Goal: Task Accomplishment & Management: Complete application form

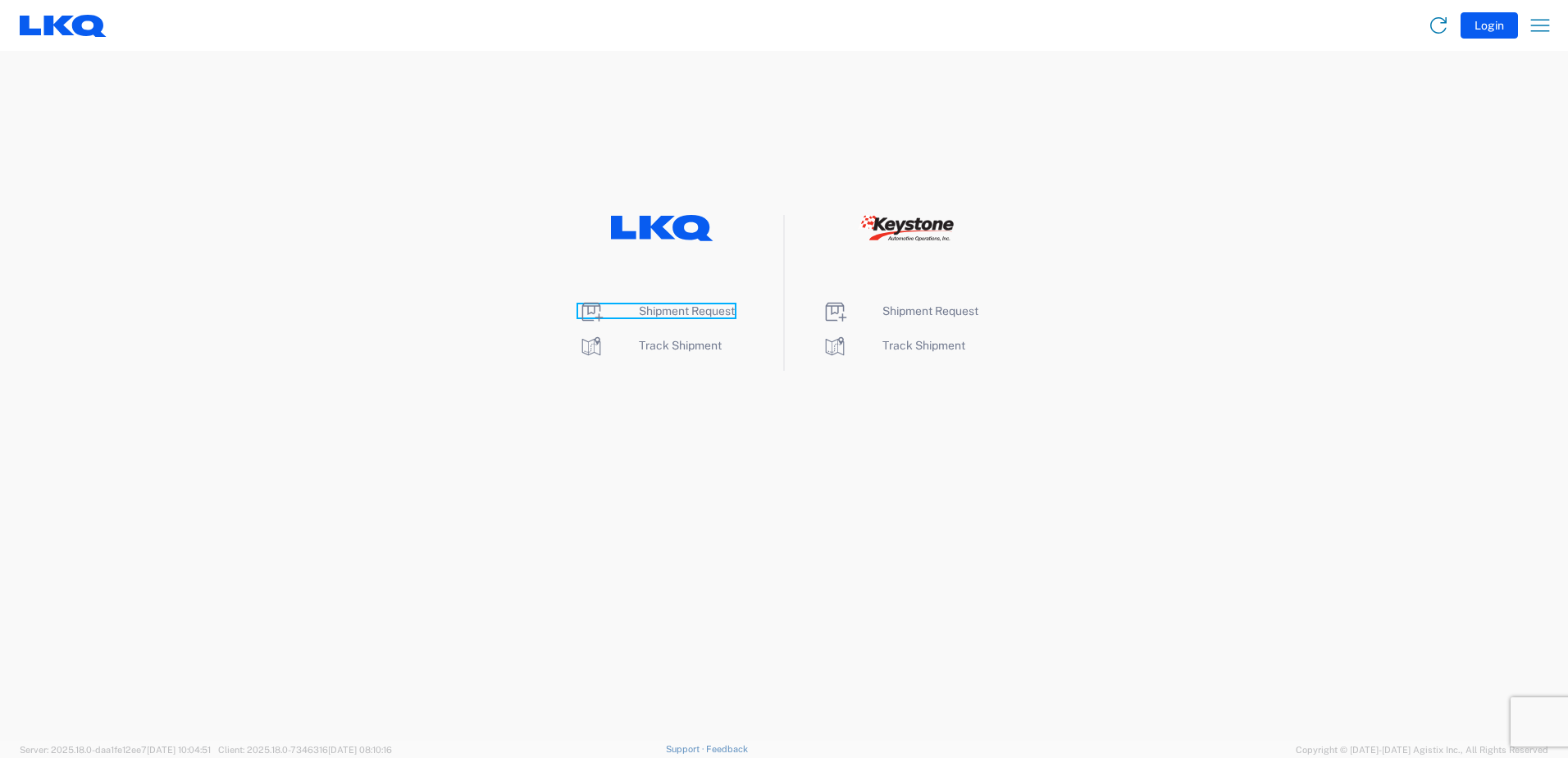
click at [710, 312] on span "Shipment Request" at bounding box center [687, 310] width 96 height 13
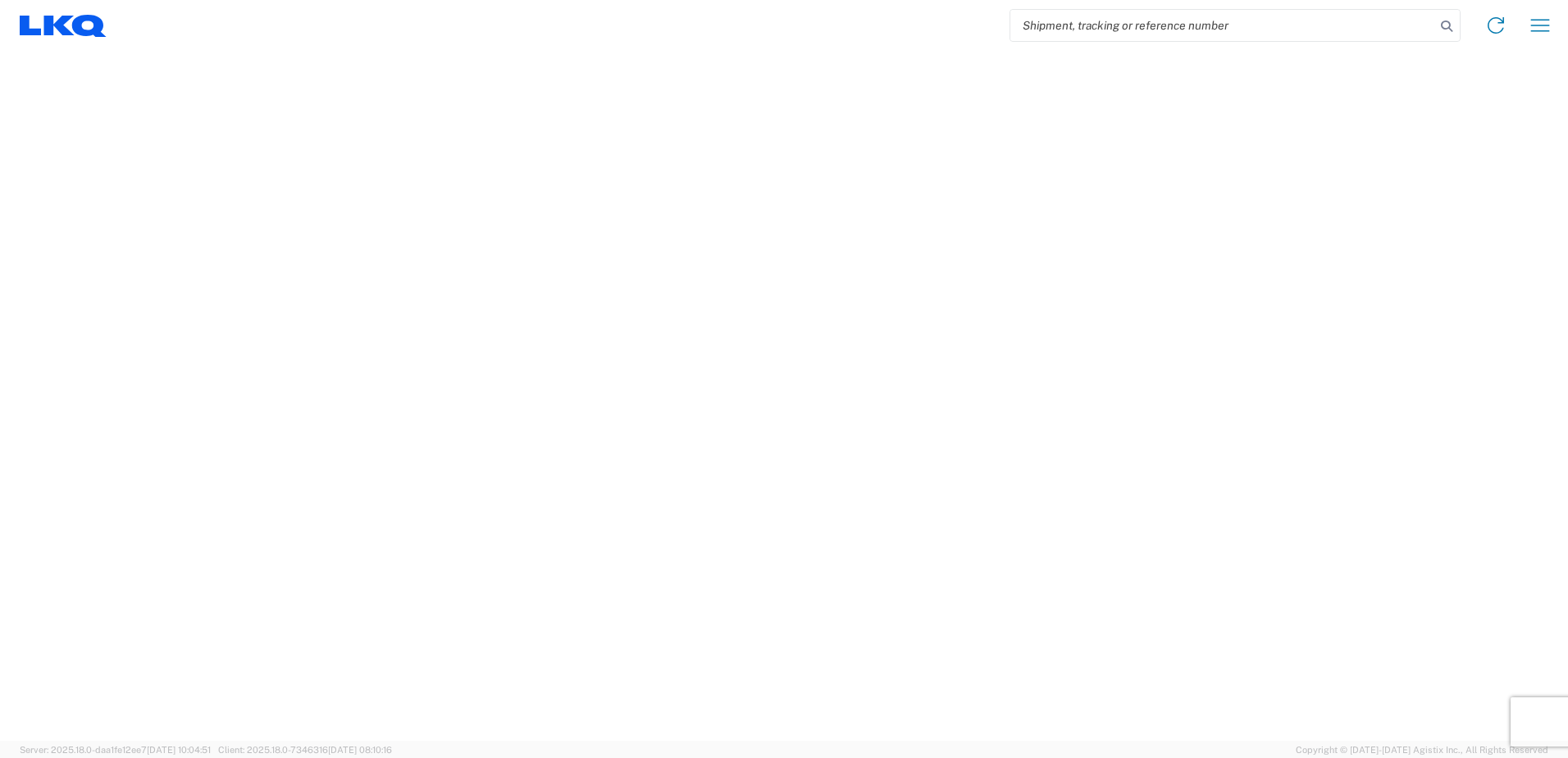
select select "FULL"
select select "LBS"
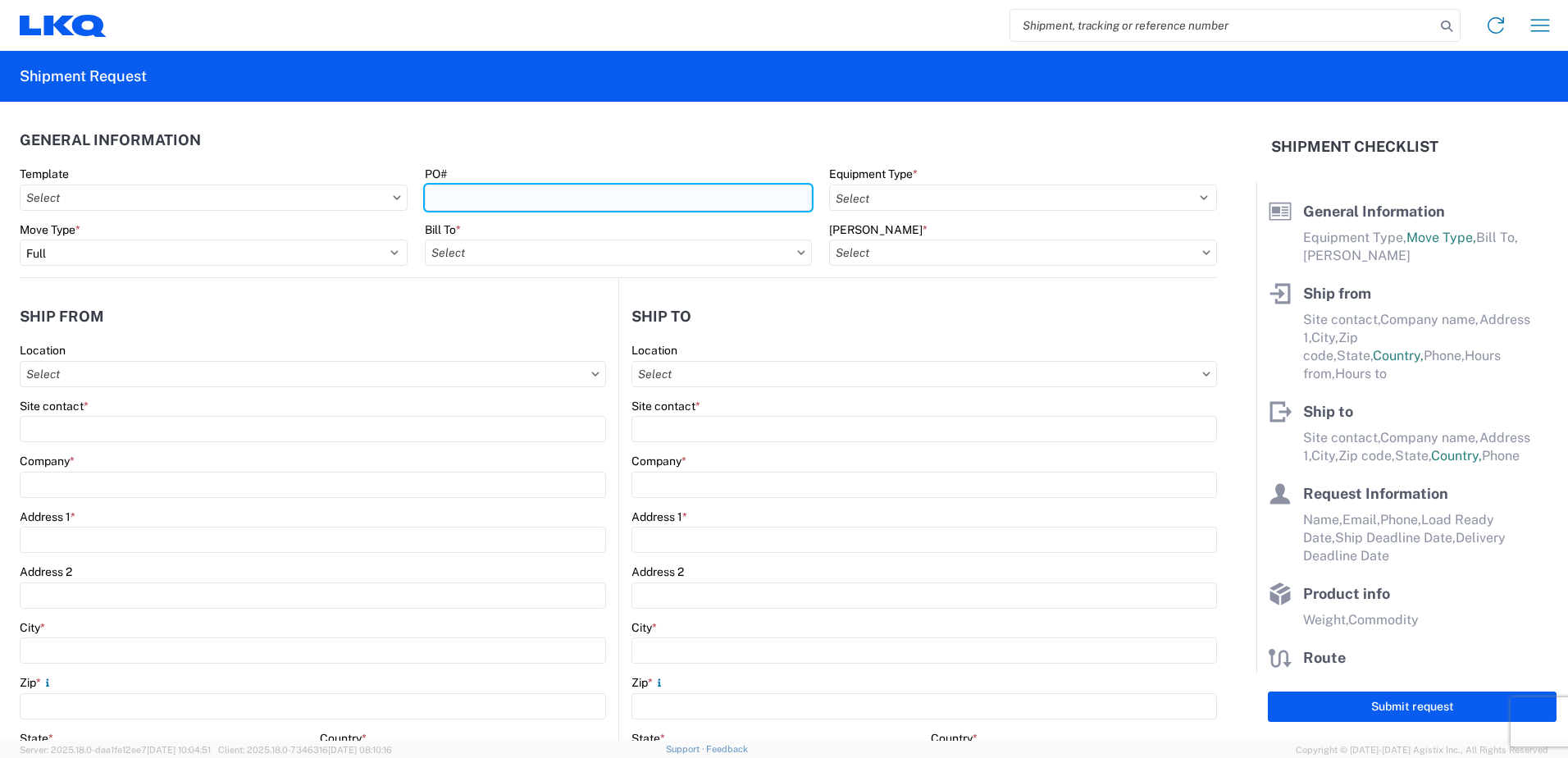
click at [508, 191] on input "PO#" at bounding box center [619, 198] width 388 height 26
type input "1711-76"
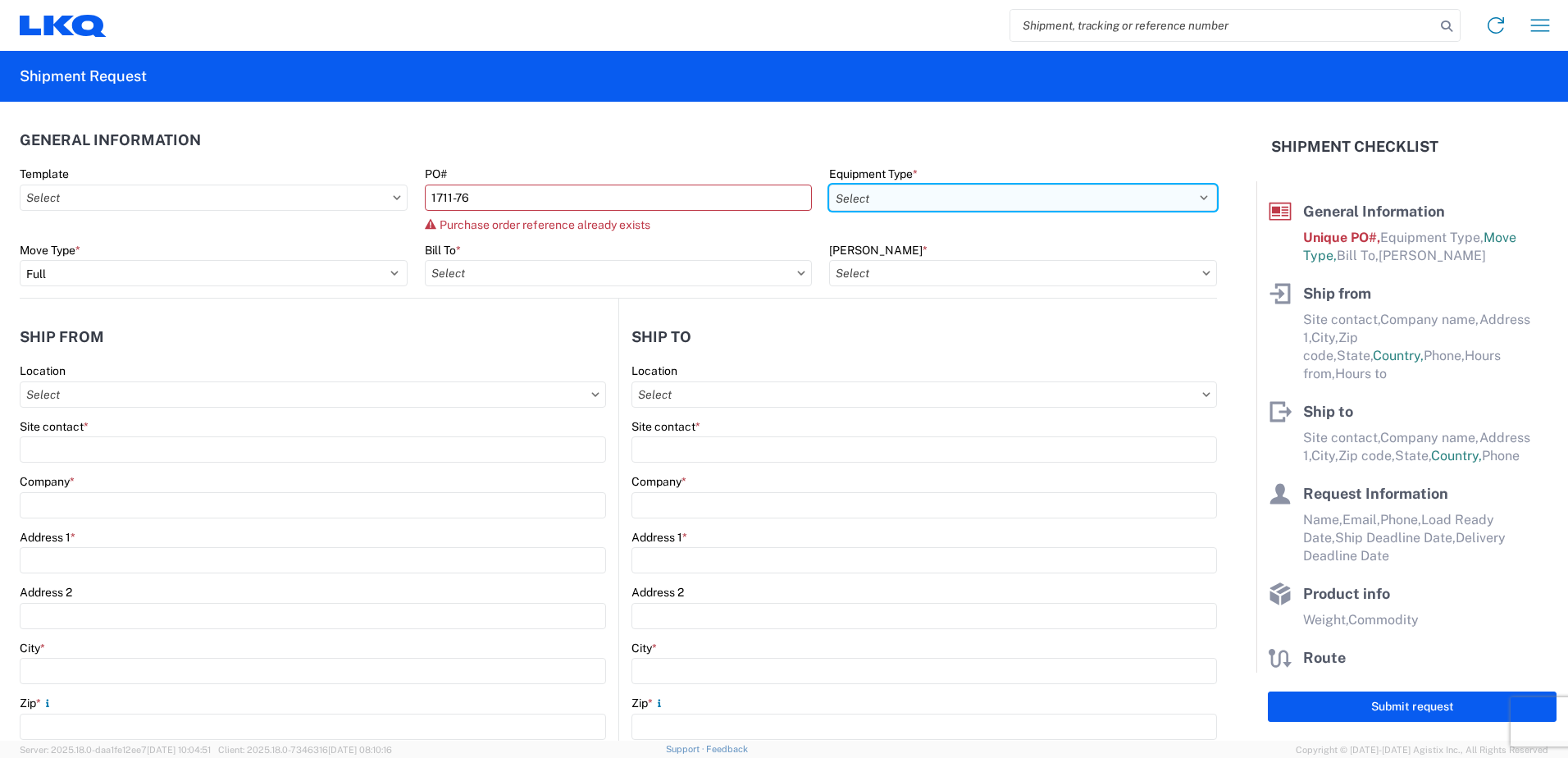
click at [933, 198] on select "Select 53’ Dry Van Flatbed Dropdeck (van) Lowboy (flatbed) Rail" at bounding box center [1022, 198] width 388 height 26
select select "STDV"
click at [829, 185] on select "Select 53’ Dry Van Flatbed Dropdeck (van) Lowboy (flatbed) Rail" at bounding box center [1022, 198] width 388 height 26
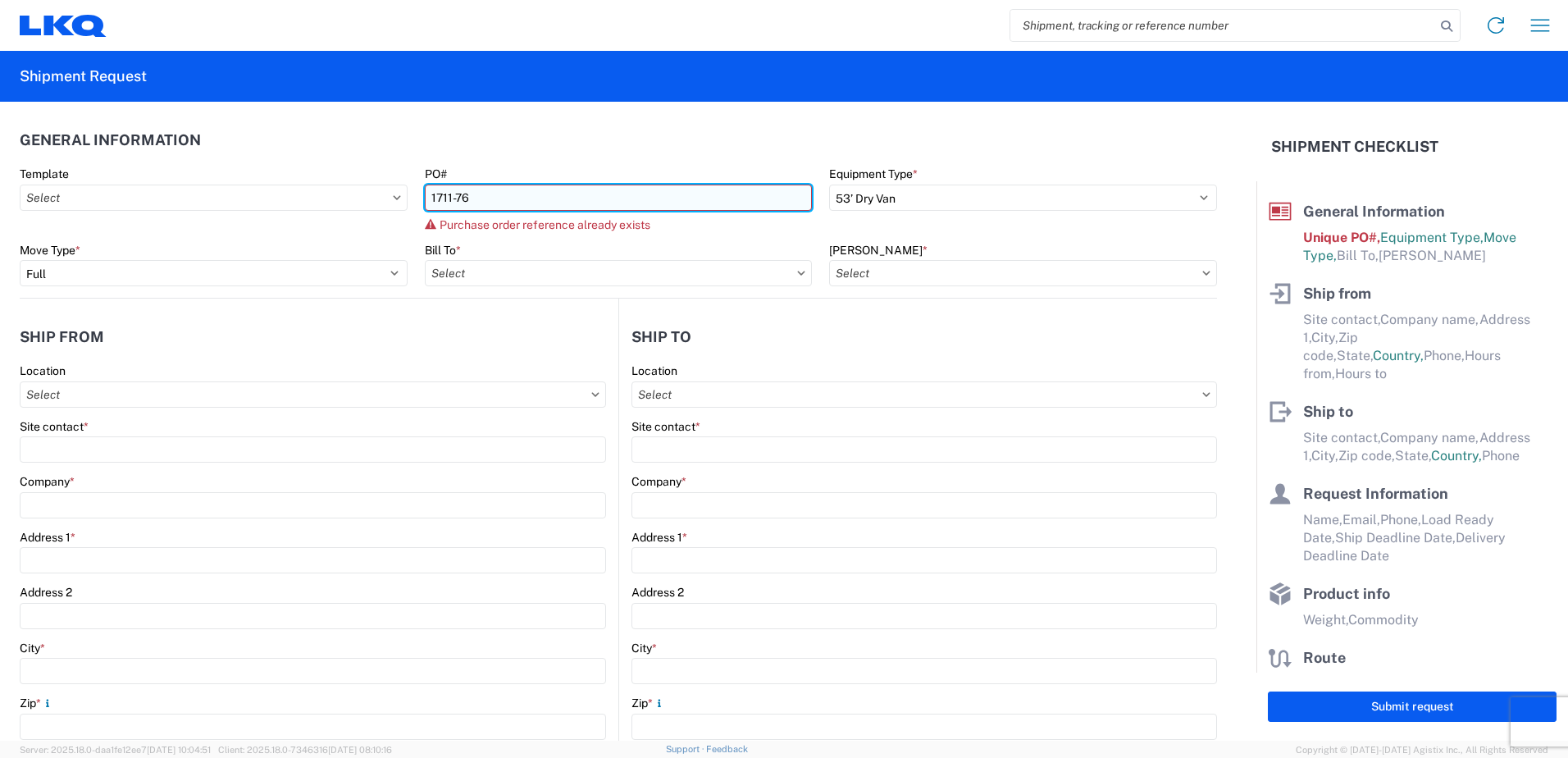
click at [476, 199] on input "1711-76" at bounding box center [619, 198] width 388 height 26
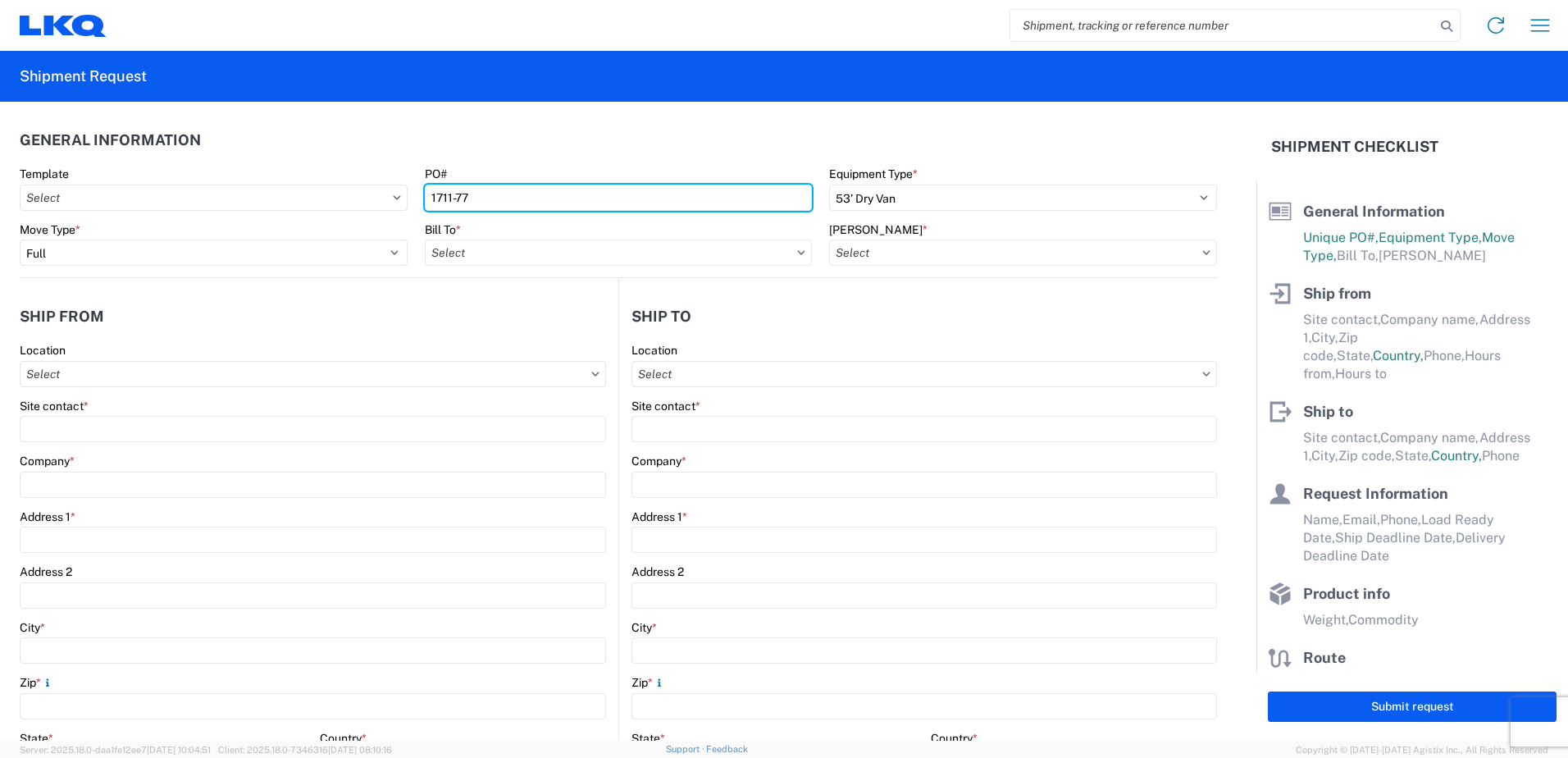
type input "1711-77"
click at [579, 129] on header "General Information" at bounding box center [618, 140] width 1197 height 37
click at [772, 259] on input "Bill To *" at bounding box center [619, 252] width 388 height 26
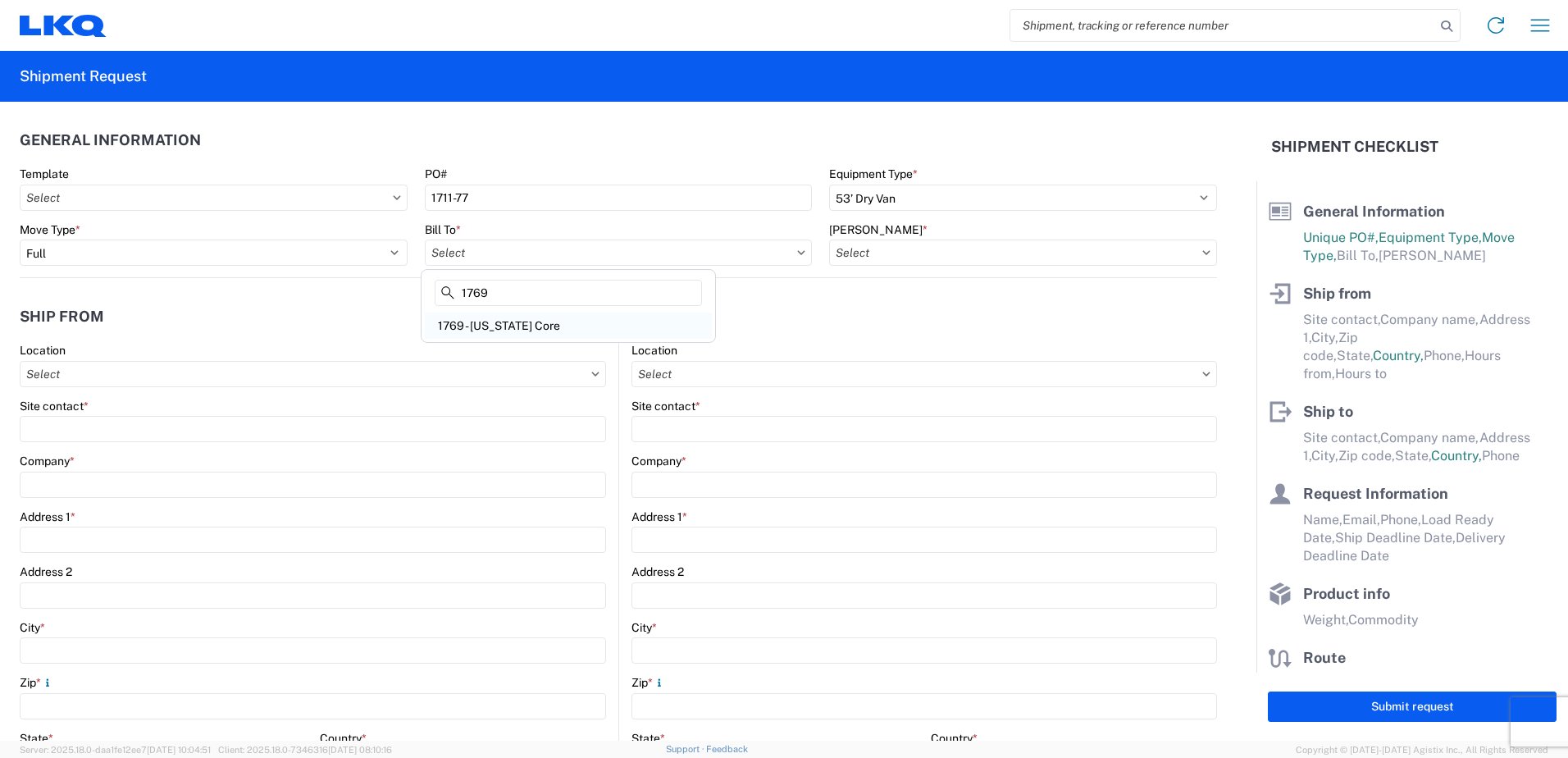
type input "1769"
click at [552, 323] on div "1769 - [US_STATE] Core" at bounding box center [568, 325] width 287 height 26
type input "1769 - [US_STATE] Core"
click at [957, 249] on input "[PERSON_NAME] *" at bounding box center [1022, 252] width 388 height 26
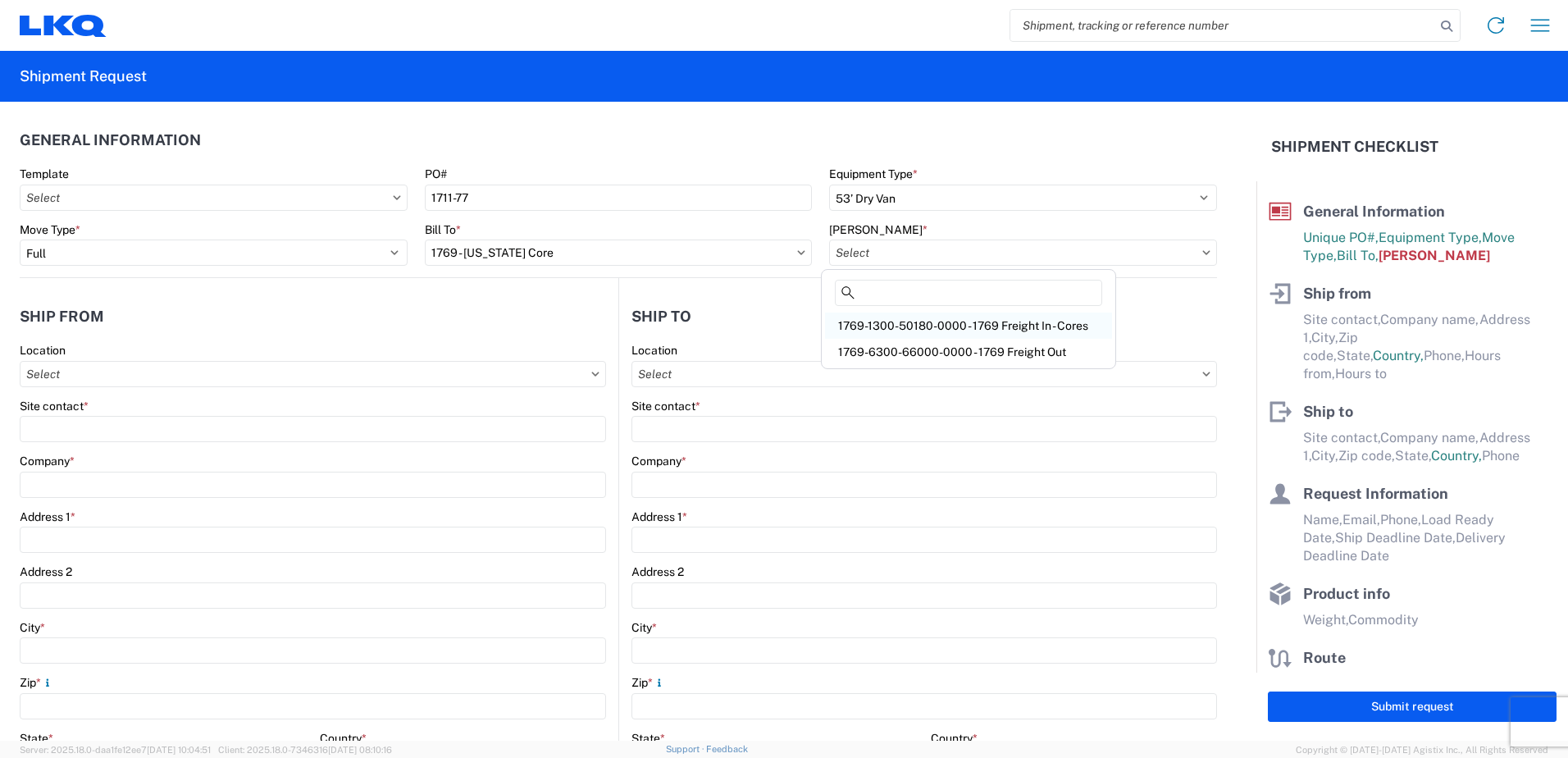
click at [975, 323] on div "1769-1300-50180-0000 - 1769 Freight In - Cores" at bounding box center [968, 325] width 287 height 26
type input "1769-1300-50180-0000 - 1769 Freight In - Cores"
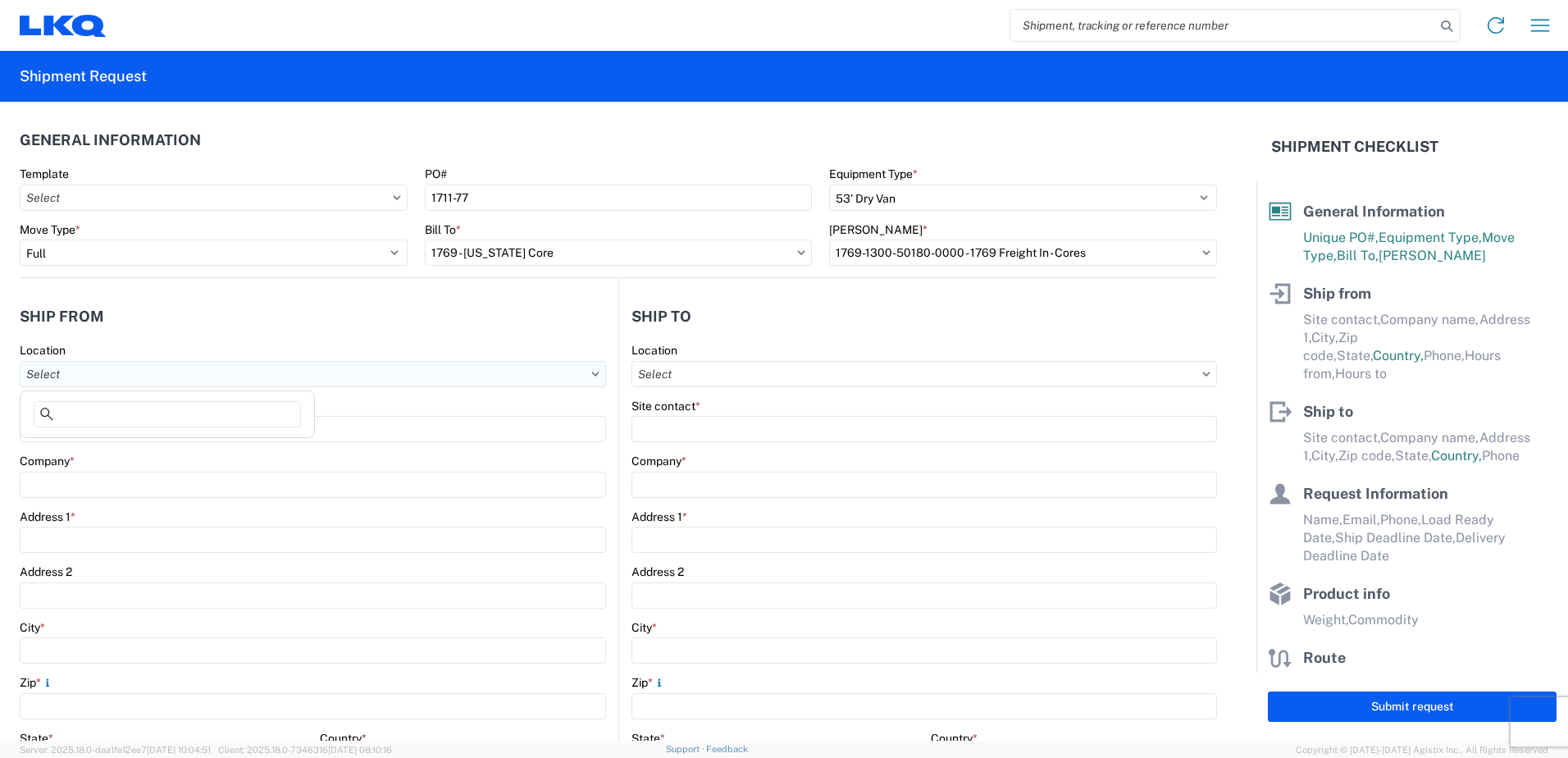
click at [312, 364] on input "Location" at bounding box center [312, 374] width 587 height 26
type input "1711"
click at [180, 448] on div "1711 - LKQ Adelanto" at bounding box center [166, 447] width 287 height 26
type input "1711 - LKQ Adelanto"
type input "LKQ 1711 Adelanto"
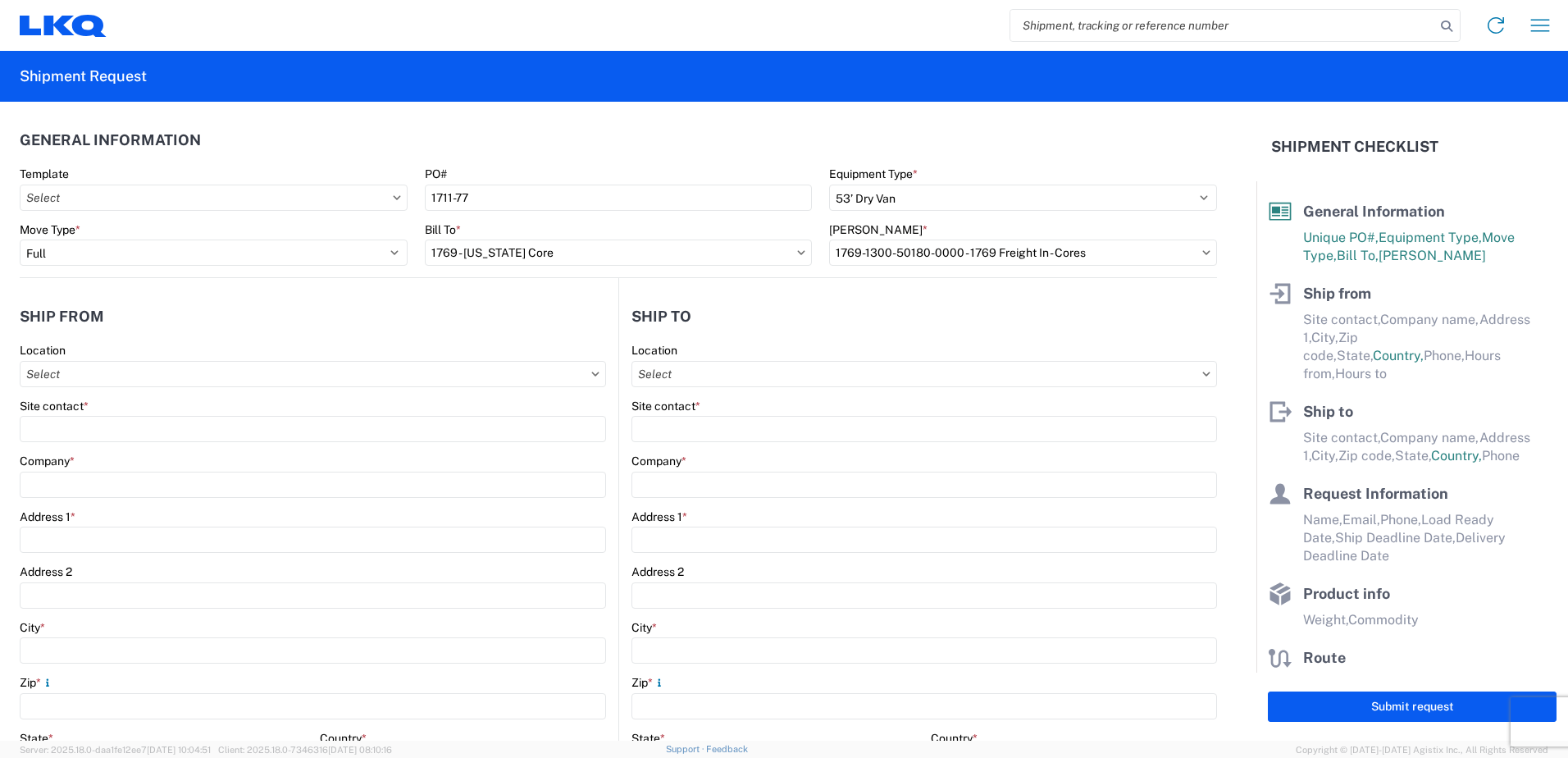
type input "[STREET_ADDRESS][PERSON_NAME]"
type input "Adelanto"
type input "92301"
select select "CA"
select select "US"
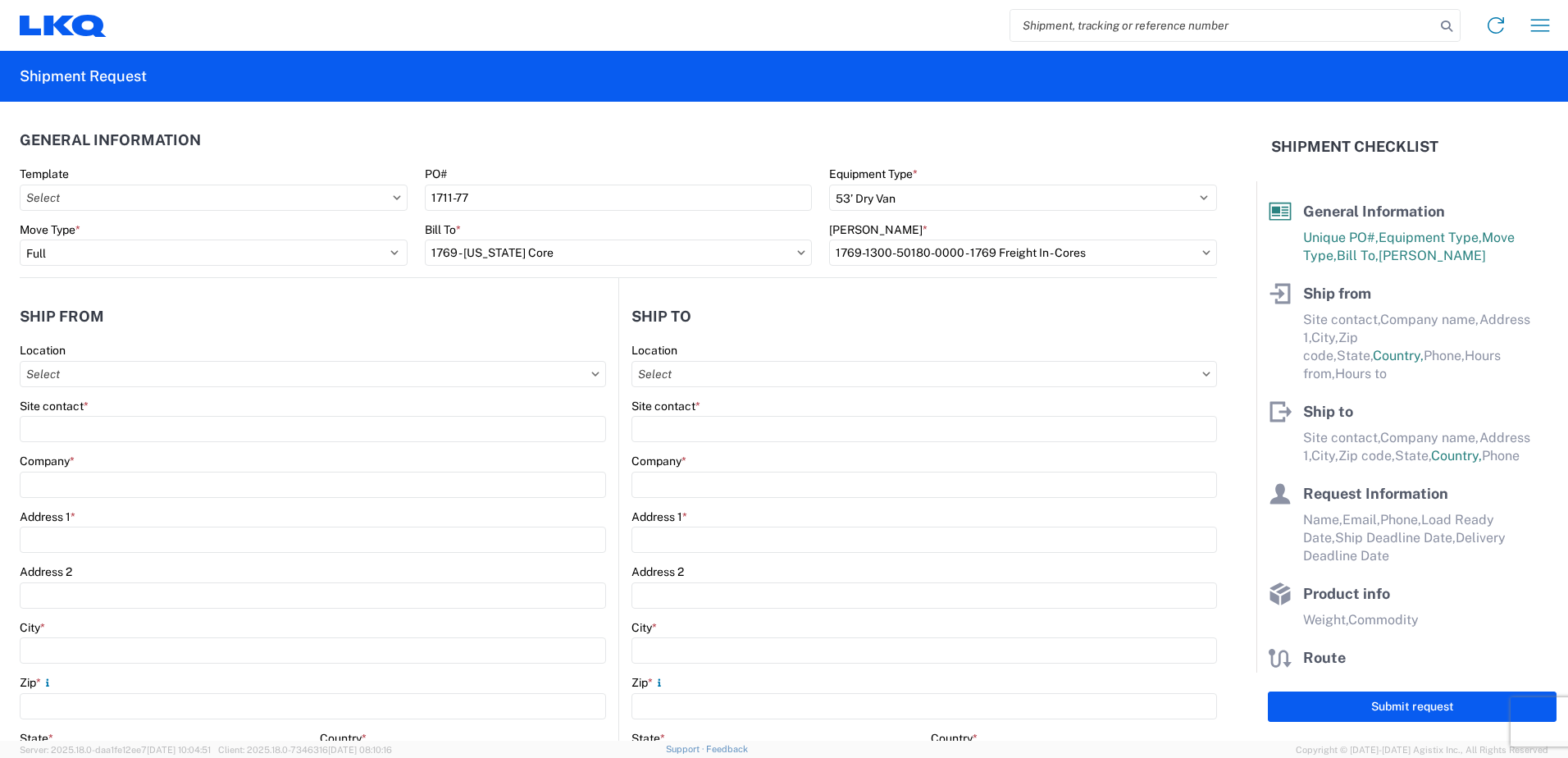
type input "[PHONE_NUMBER]"
type input "08:00"
type input "17:00"
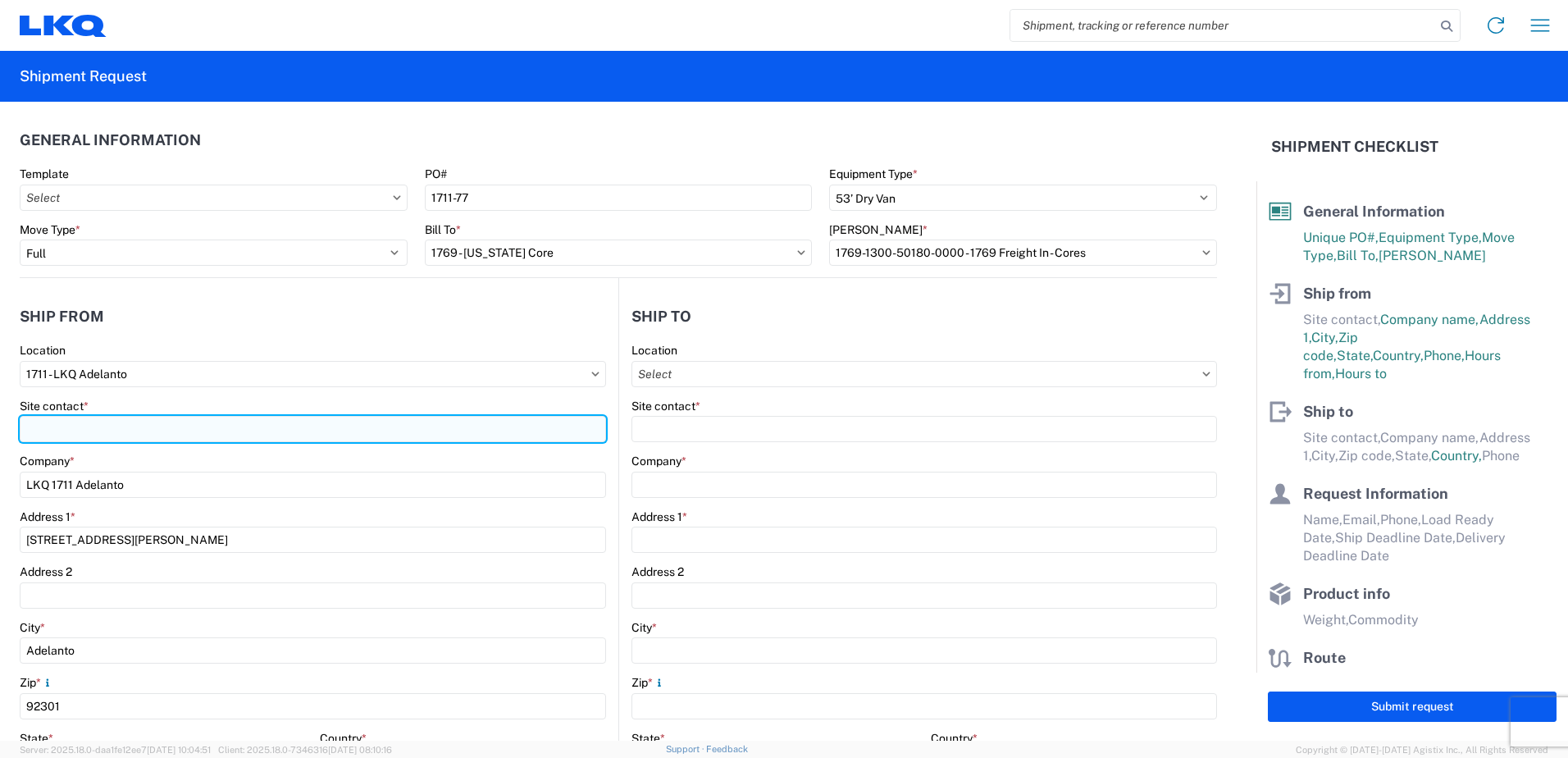
click at [160, 439] on input "Site contact *" at bounding box center [312, 428] width 587 height 26
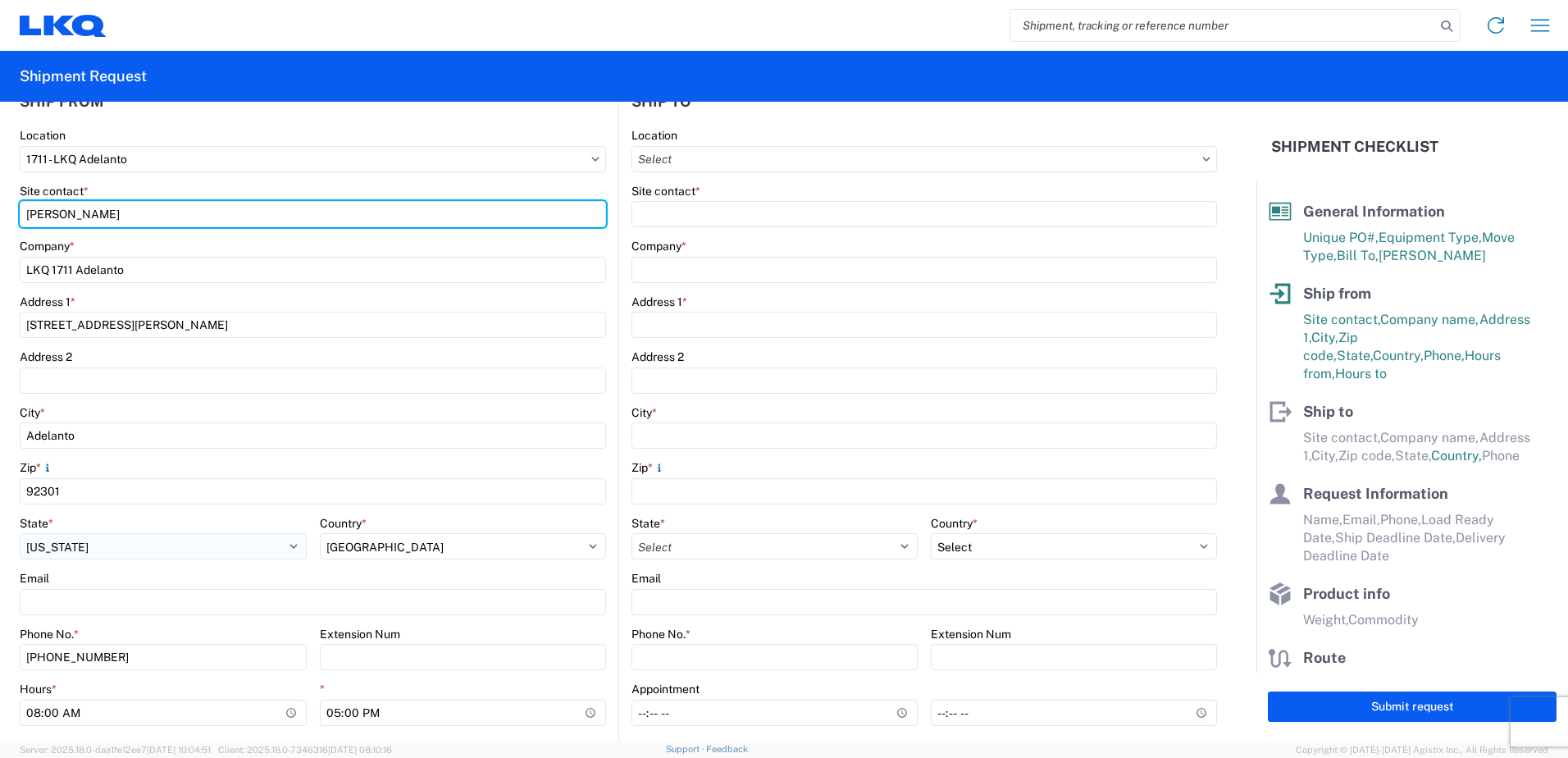
scroll to position [246, 0]
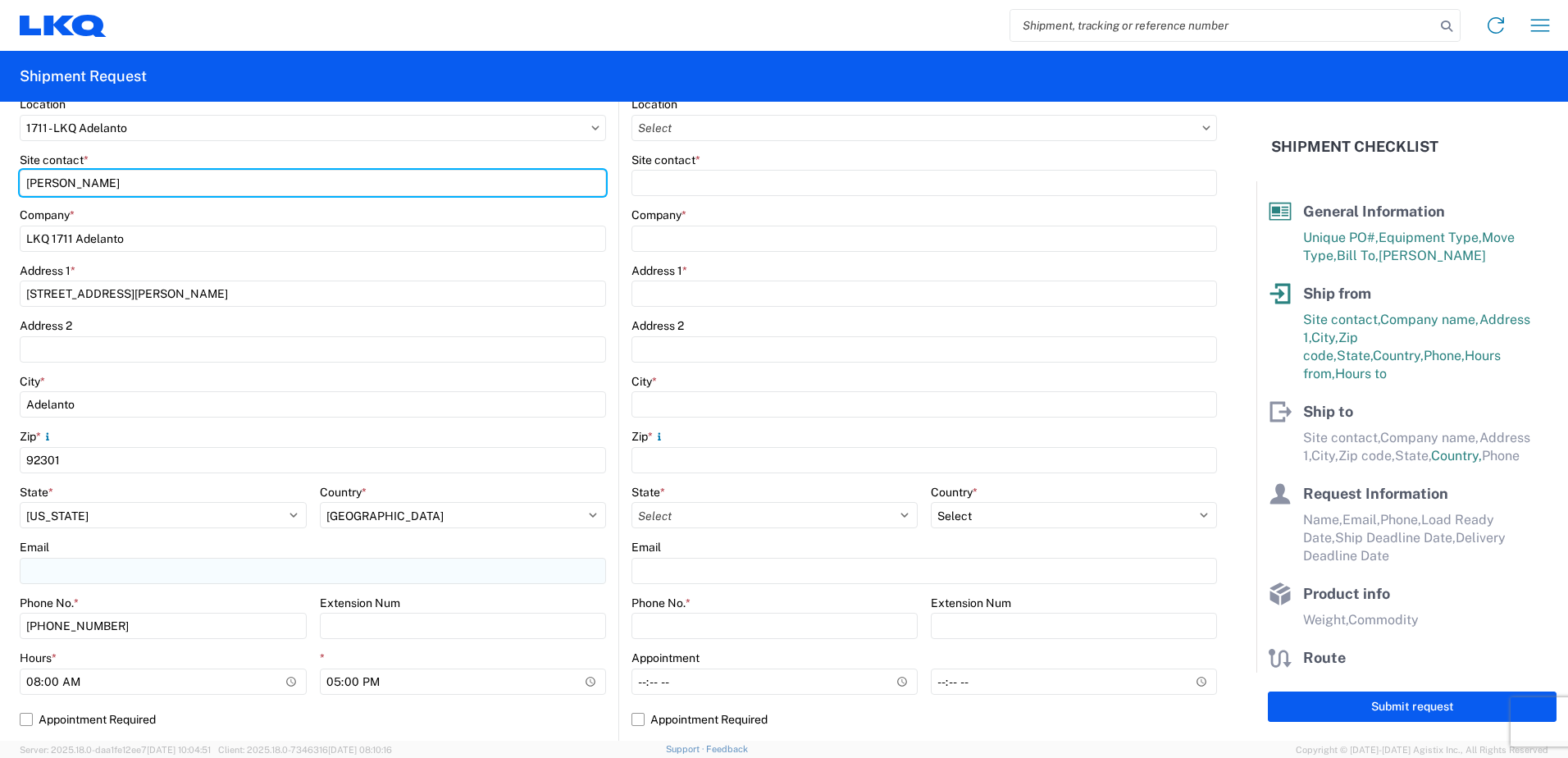
type input "[PERSON_NAME]"
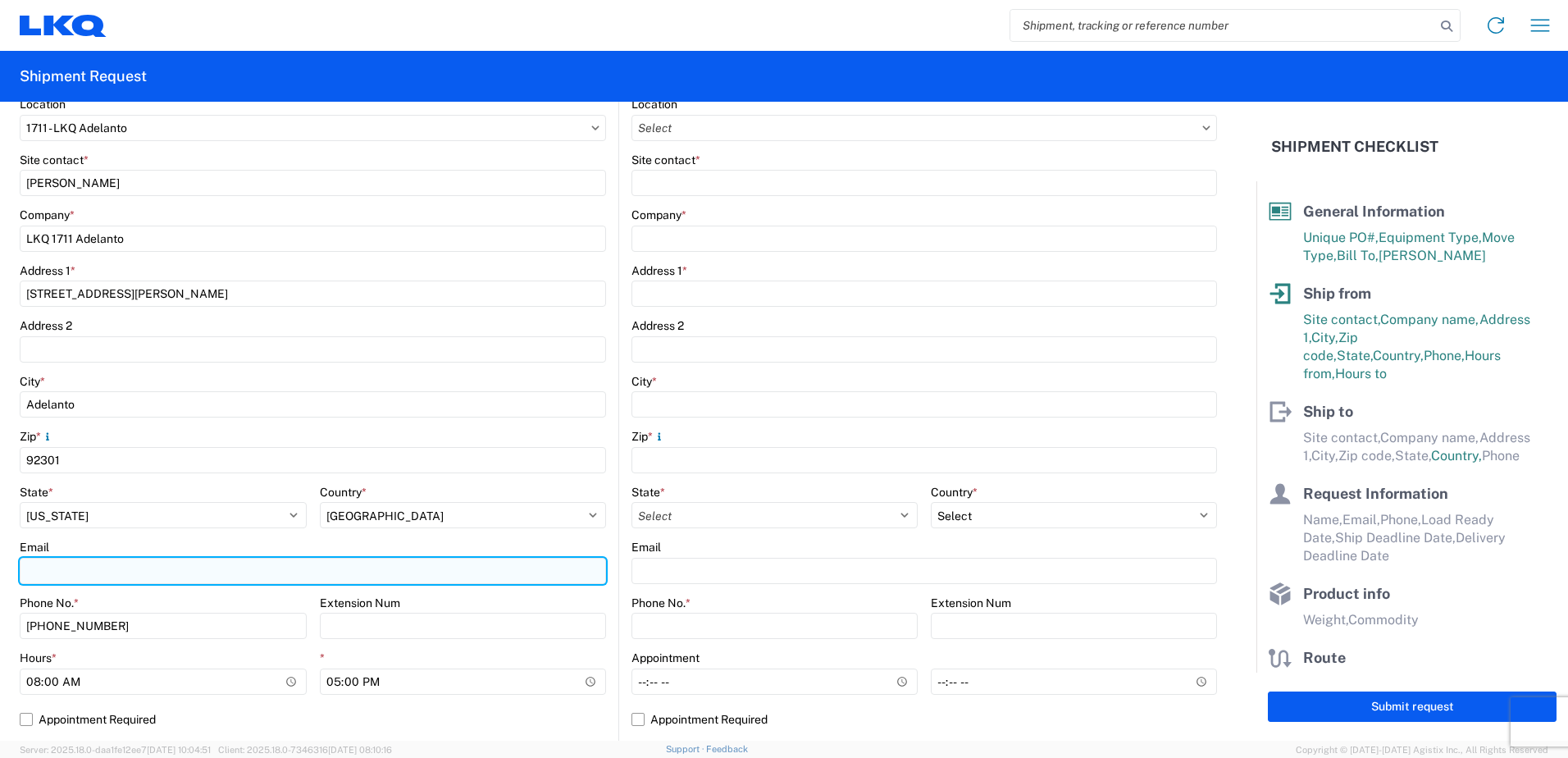
click at [120, 576] on input "Email" at bounding box center [312, 570] width 587 height 26
type input "[EMAIL_ADDRESS][DOMAIN_NAME]"
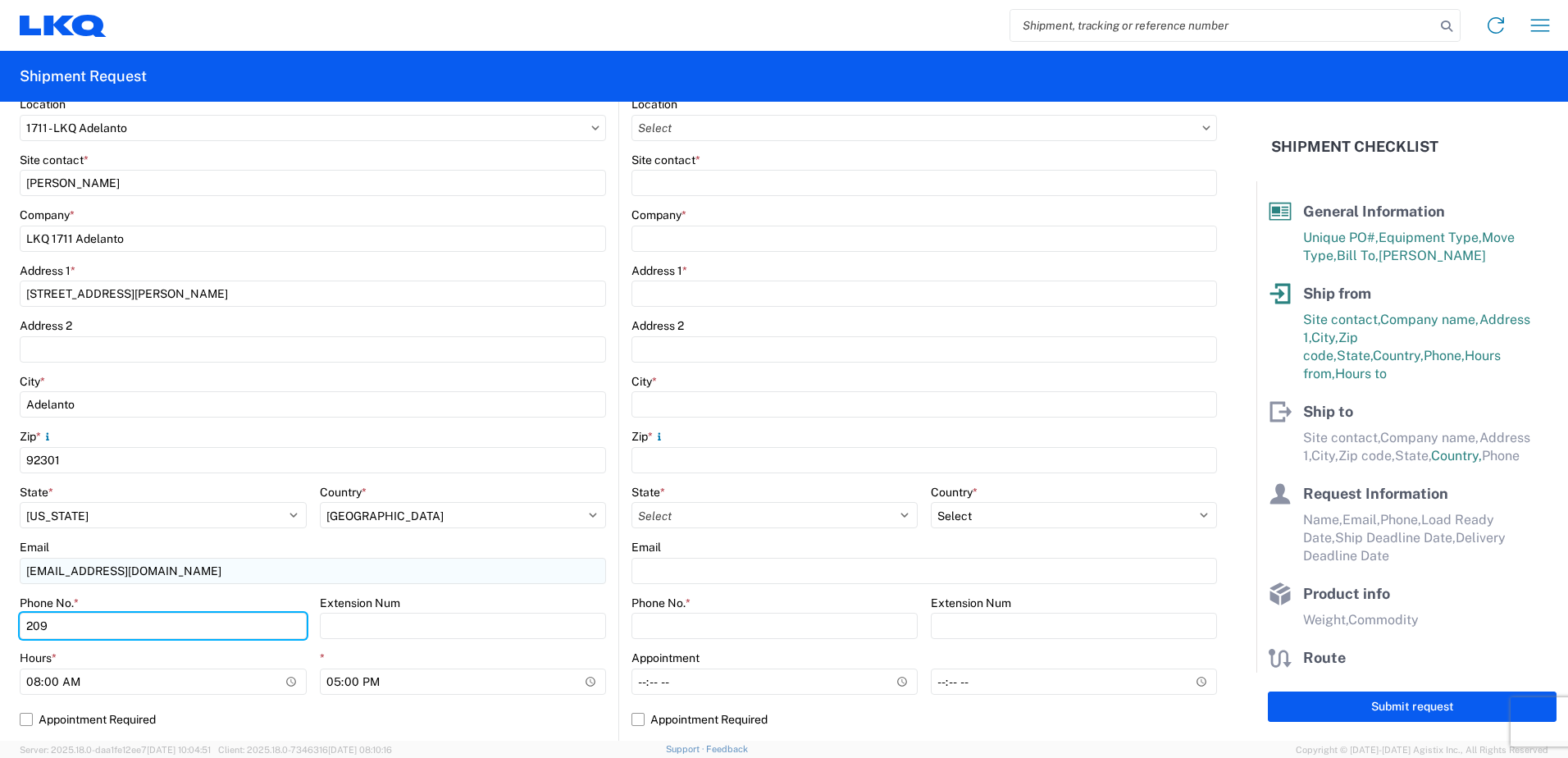
type input "2093450204"
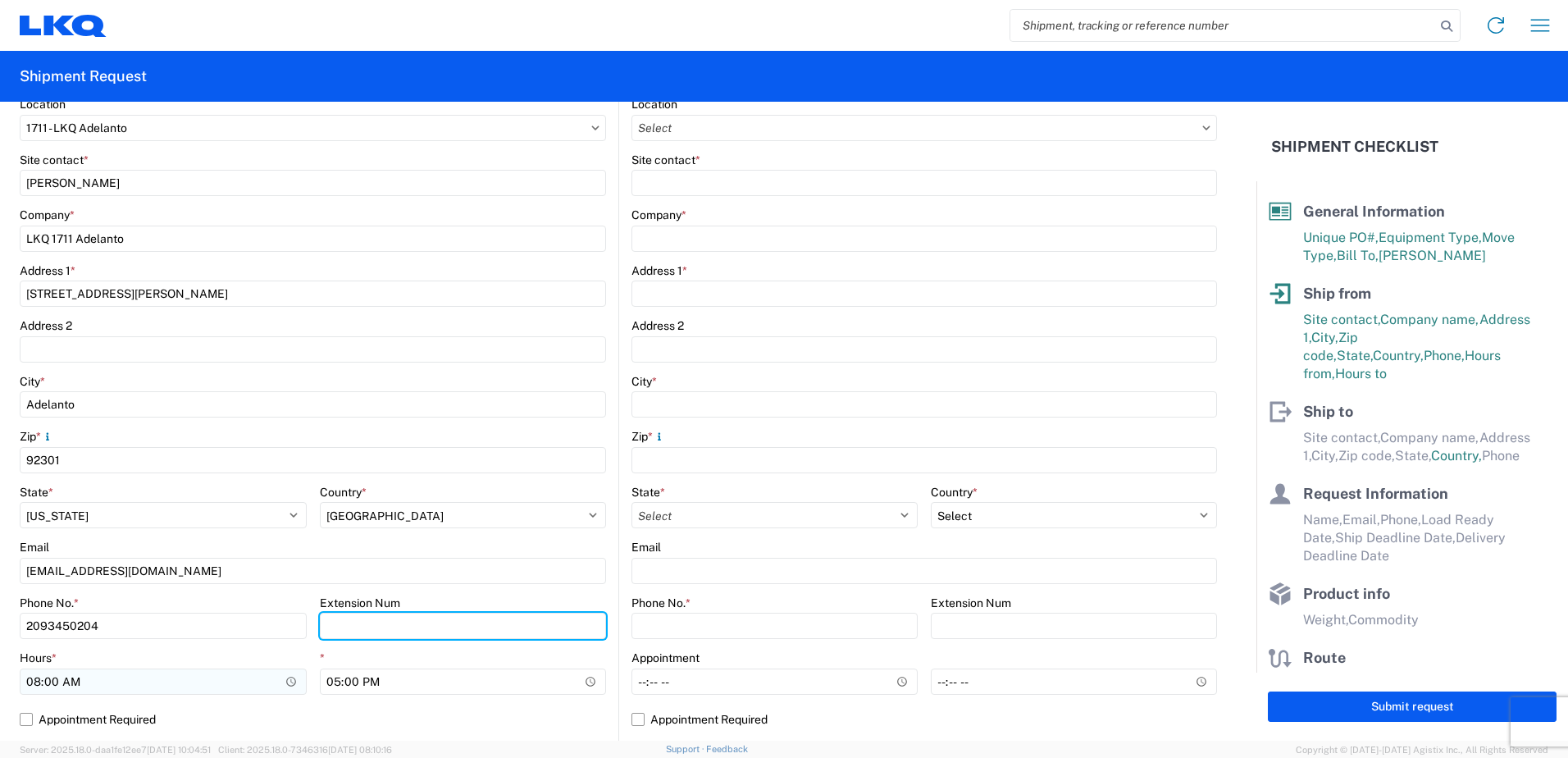
scroll to position [328, 0]
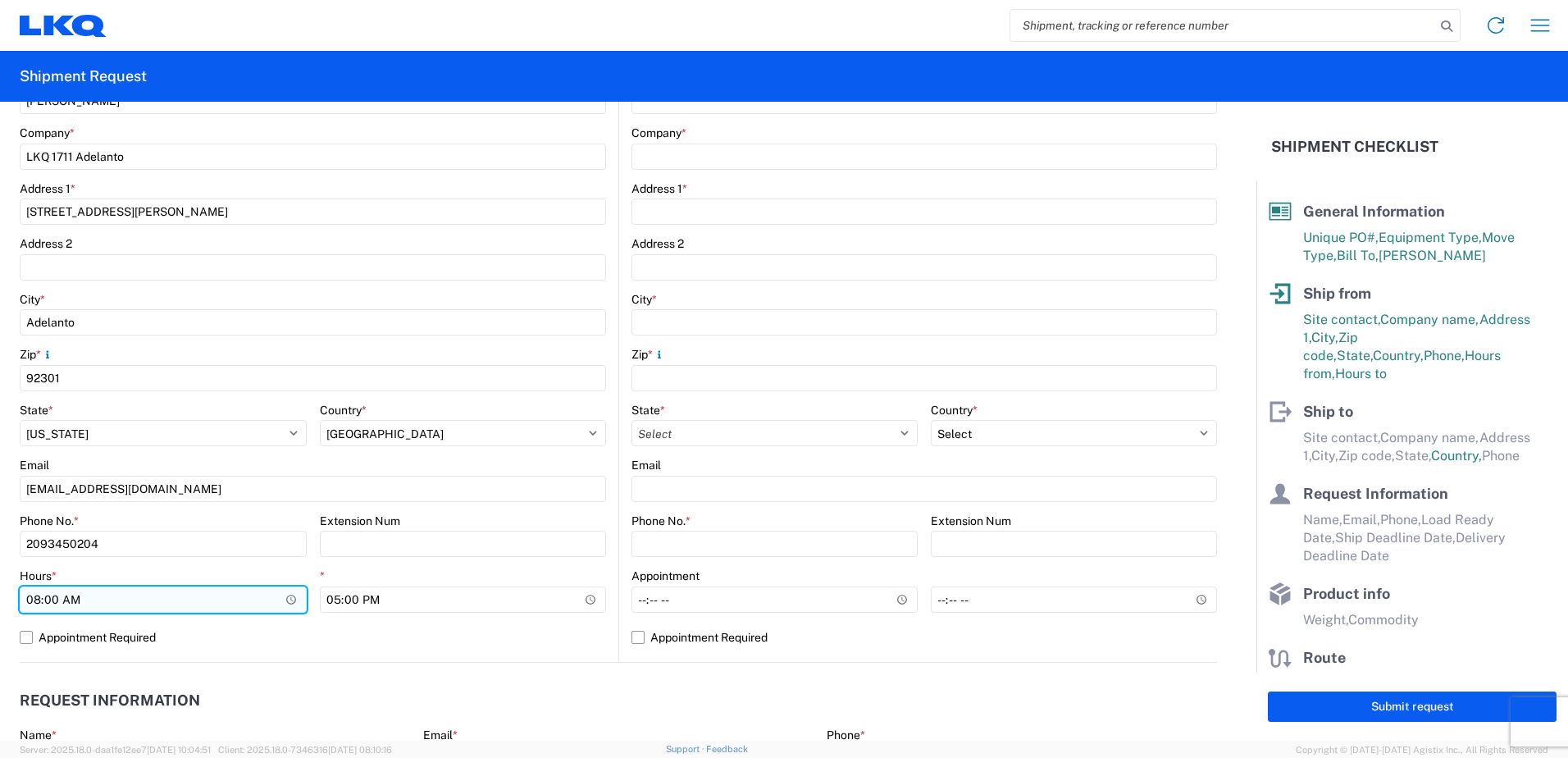
click at [34, 601] on input "08:00" at bounding box center [162, 599] width 287 height 26
type input "07:30"
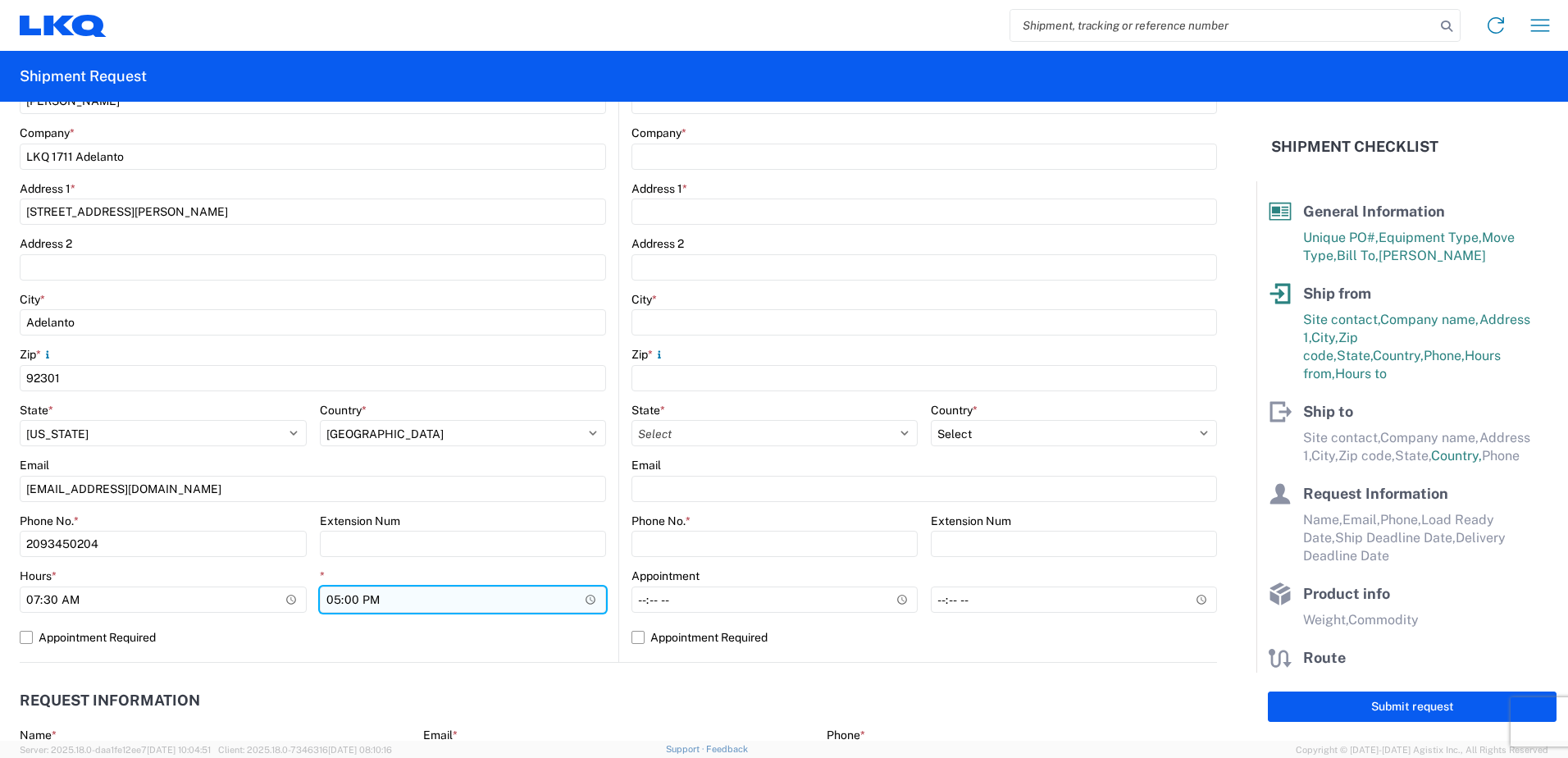
click at [333, 599] on input "17:00" at bounding box center [463, 599] width 287 height 26
click at [375, 601] on input "20:00" at bounding box center [463, 599] width 287 height 26
type input "08:00"
click at [501, 564] on agx-form-control-wrapper-v2 "Extension Num" at bounding box center [463, 541] width 287 height 55
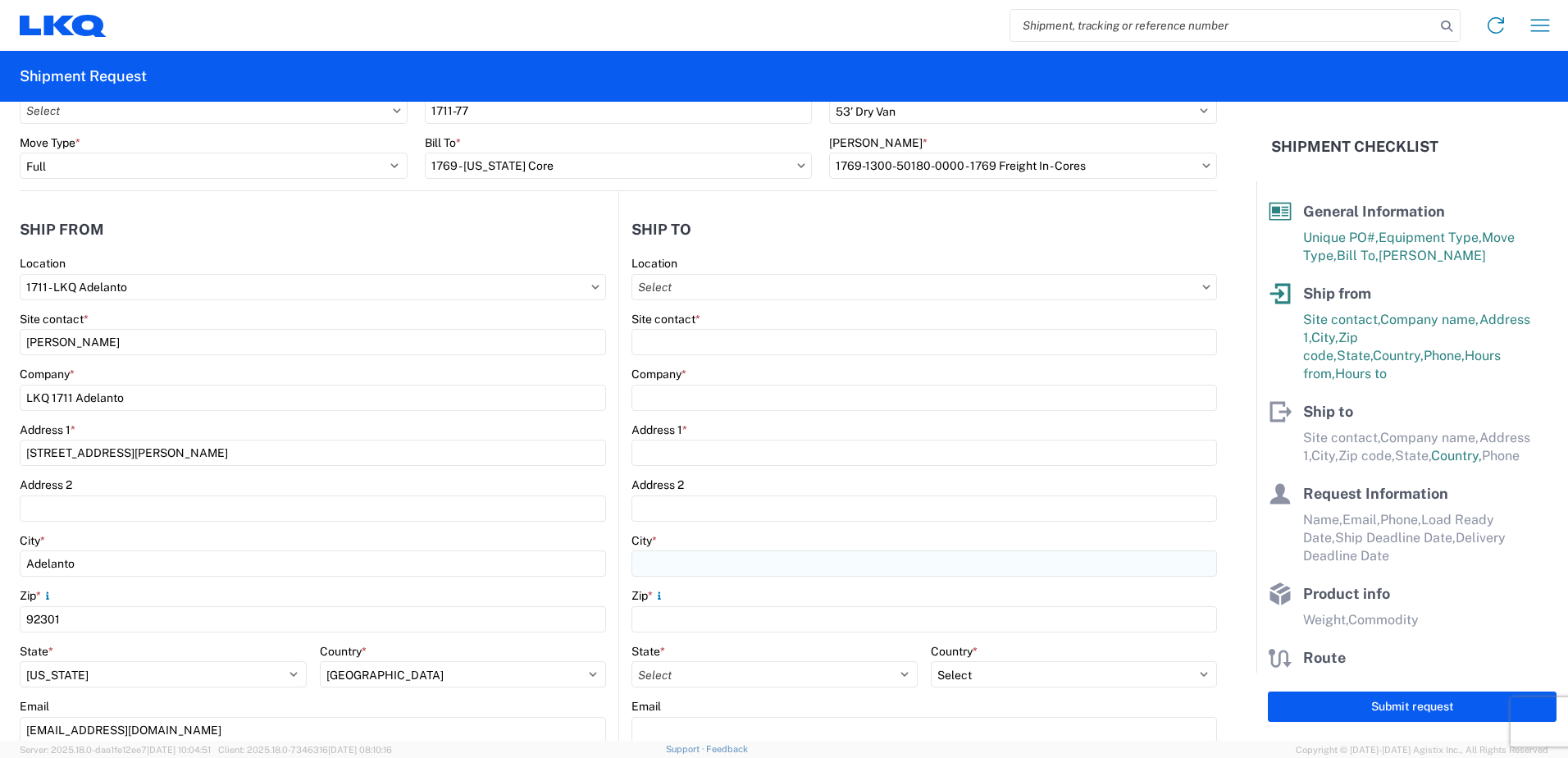
scroll to position [82, 0]
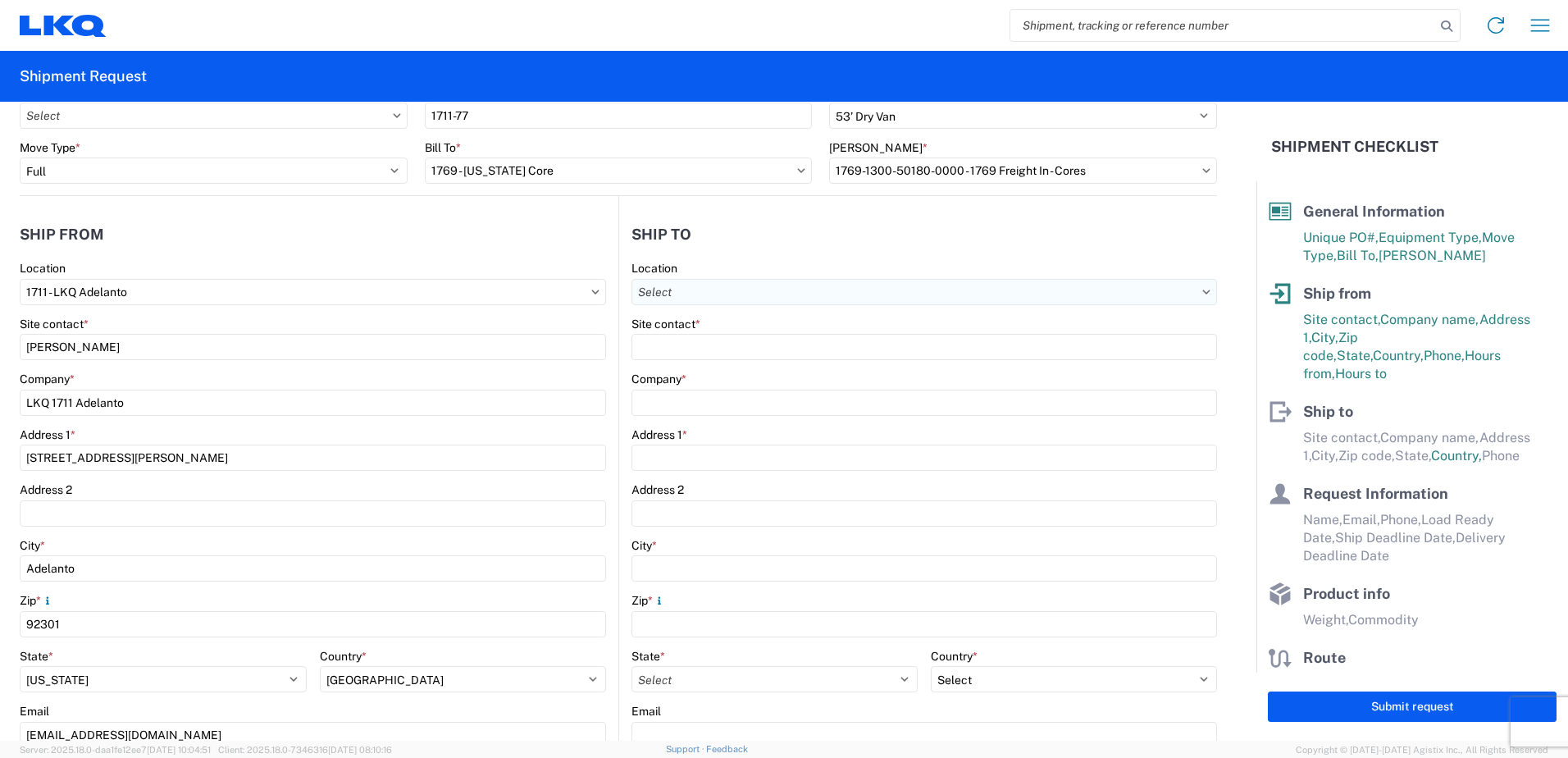
click at [765, 295] on input "Location" at bounding box center [924, 292] width 586 height 26
type input "1769"
click at [740, 363] on div "1769 - [US_STATE] Core" at bounding box center [772, 365] width 287 height 26
type input "1769 - [US_STATE] Core"
type input "LKQ Corporation"
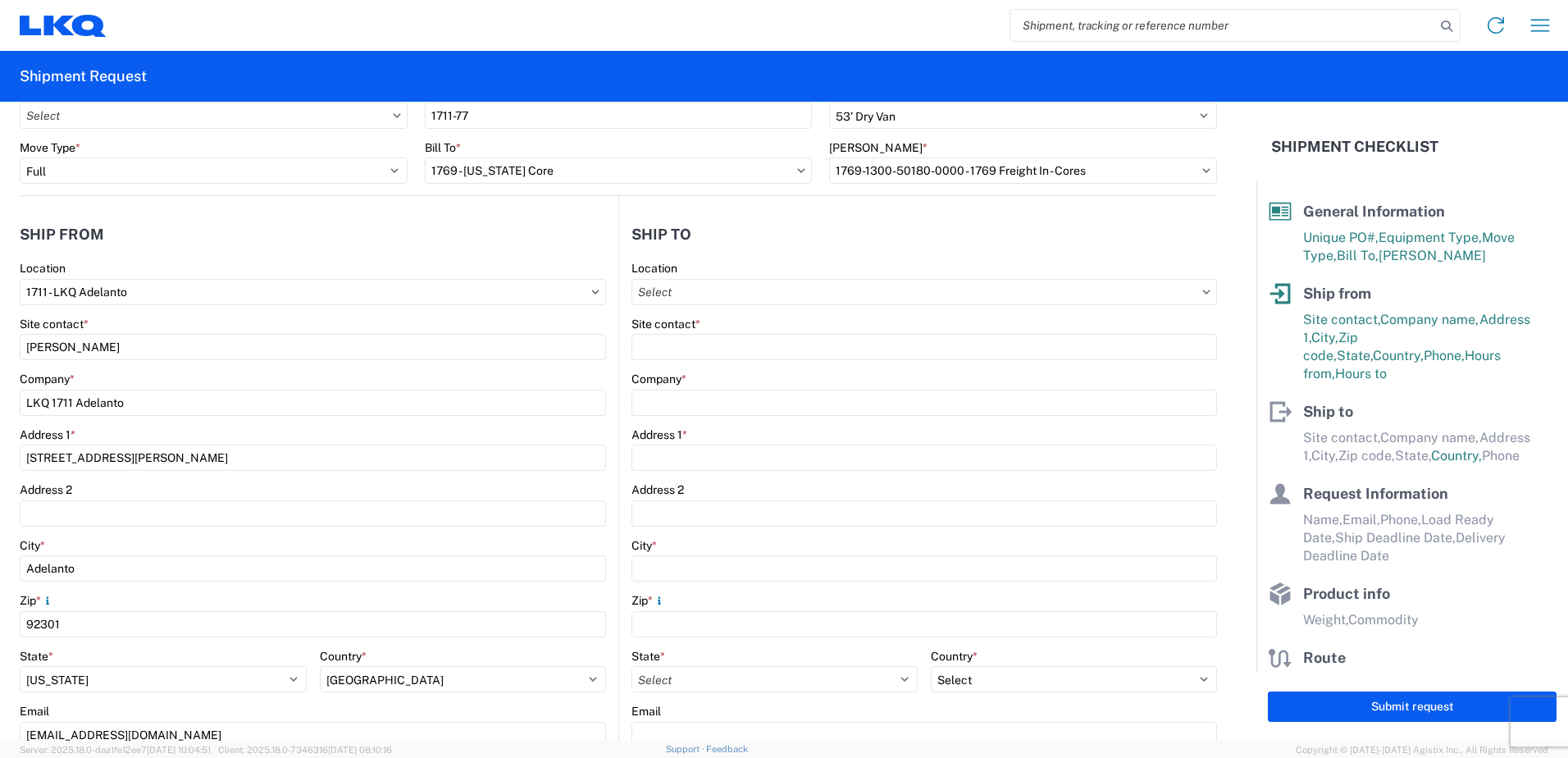
type input "[STREET_ADDRESS][PERSON_NAME]"
type input "[GEOGRAPHIC_DATA]"
type input "91761"
select select "US"
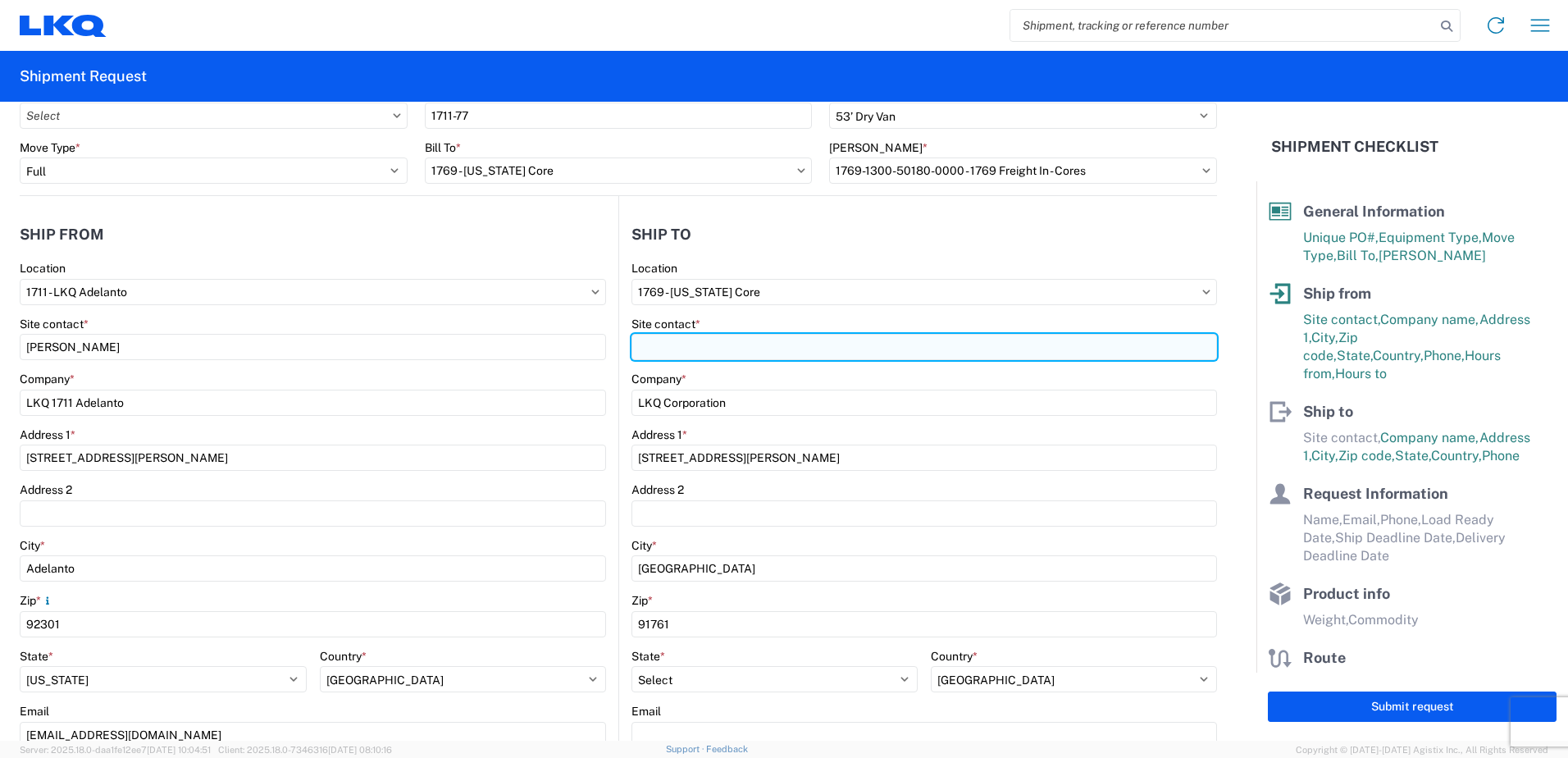
click at [741, 347] on input "Site contact *" at bounding box center [924, 346] width 586 height 26
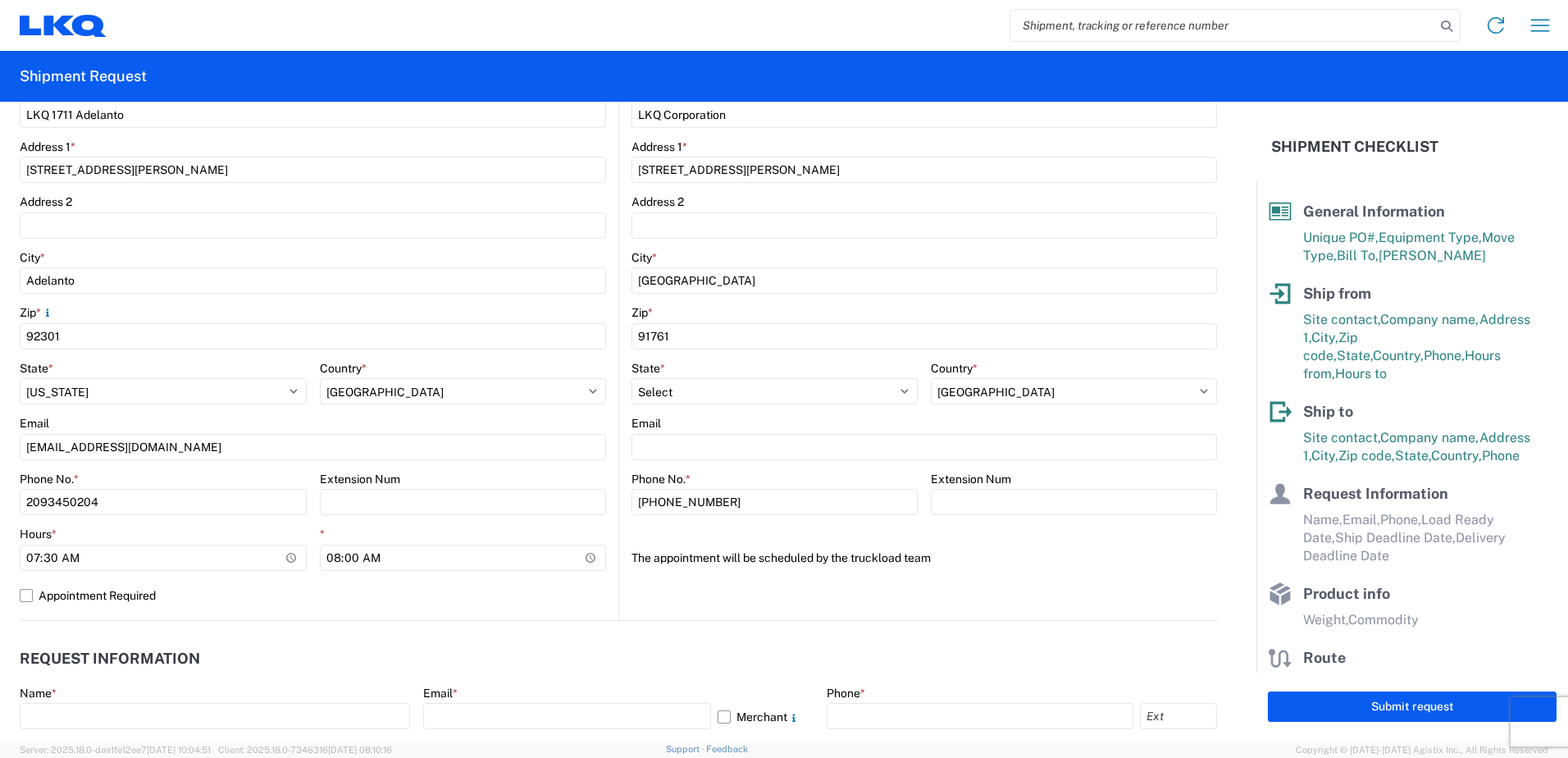
scroll to position [411, 0]
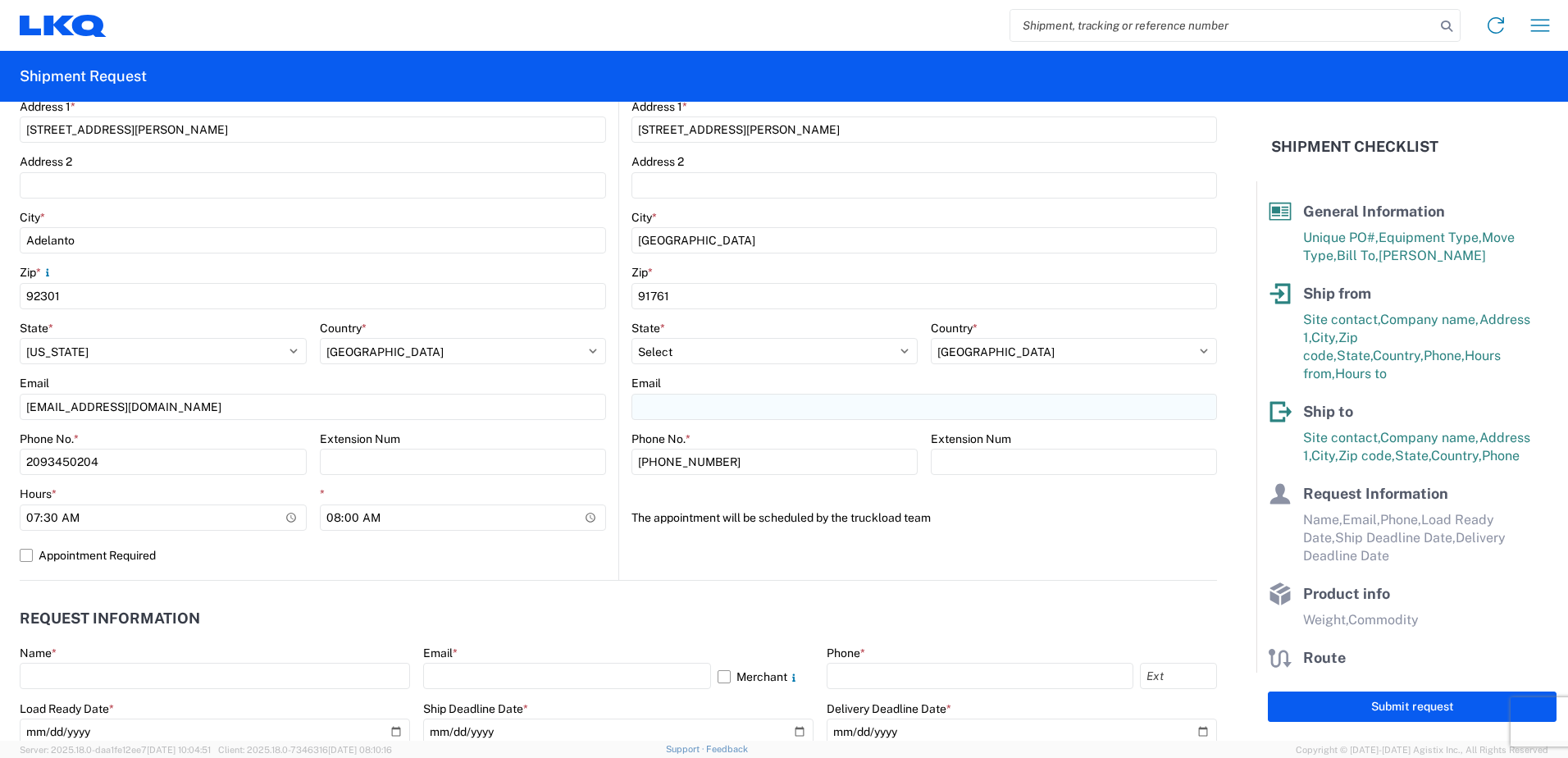
type input "[PERSON_NAME]"
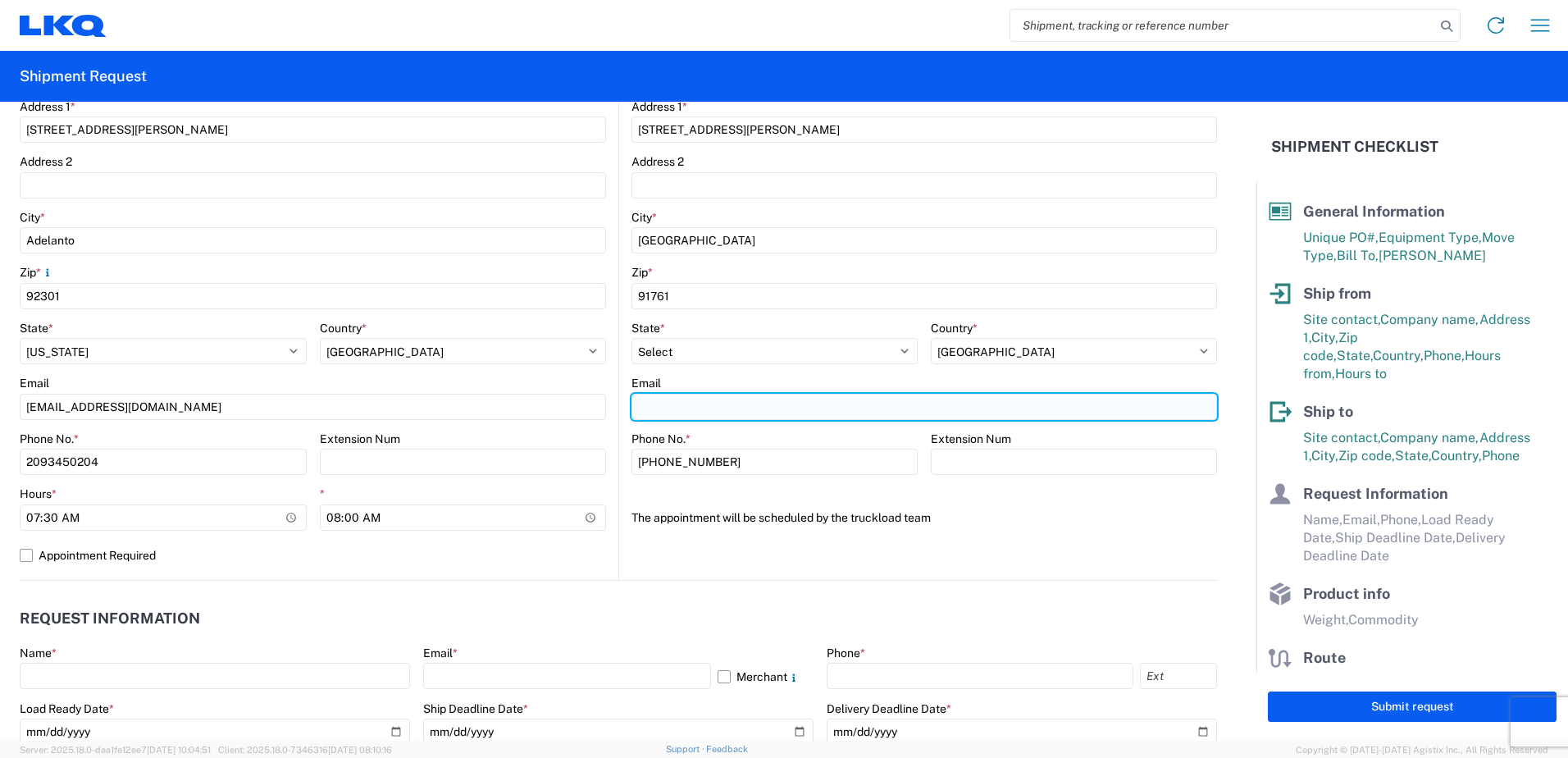
click at [722, 415] on input "Email" at bounding box center [924, 407] width 586 height 26
type input "[EMAIL_ADDRESS][DOMAIN_NAME]"
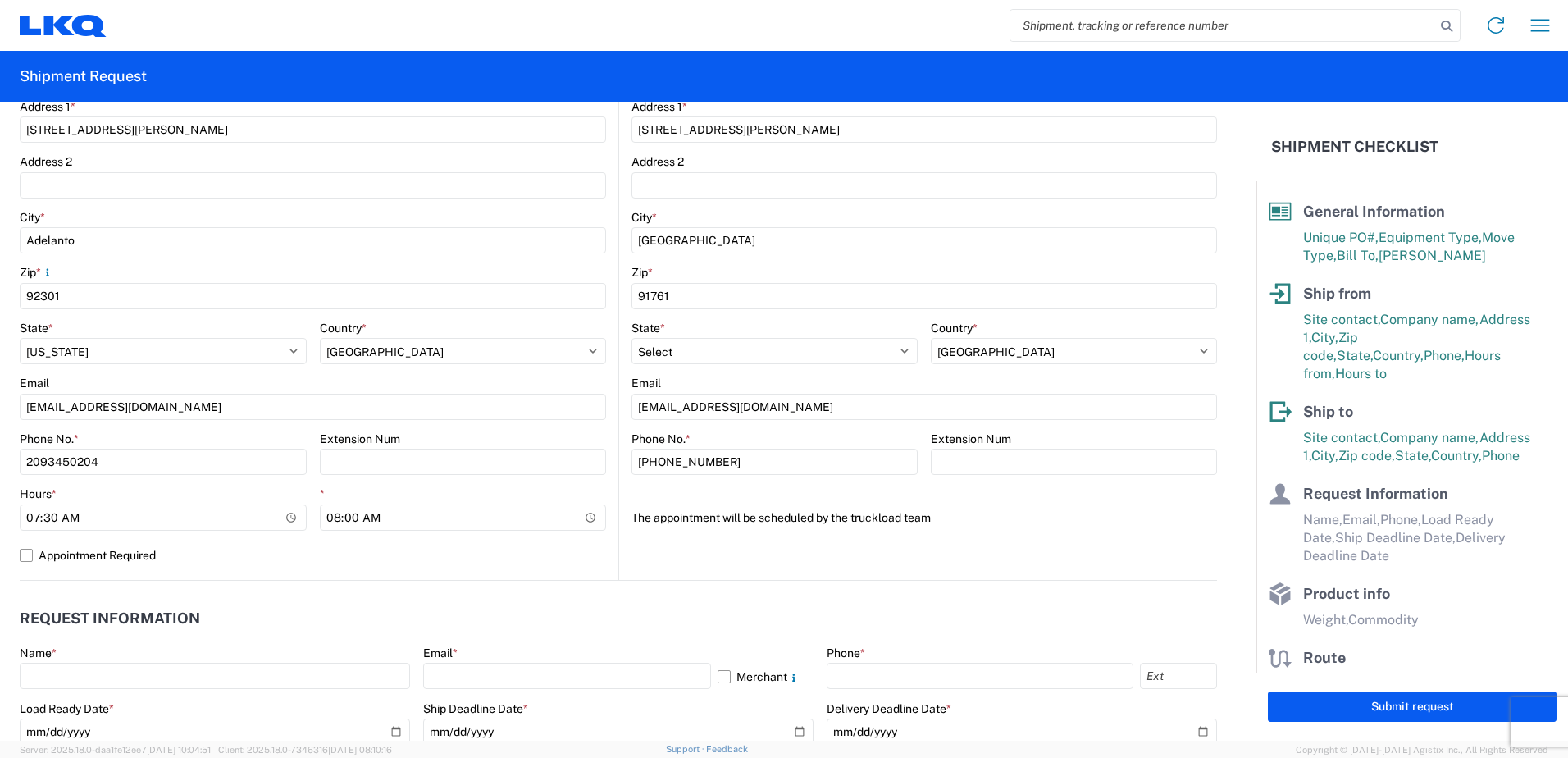
click at [720, 557] on agx-form-section "Ship to 1769 Location 1769 - [US_STATE] Core Site contact * [PERSON_NAME] Compa…" at bounding box center [917, 235] width 598 height 693
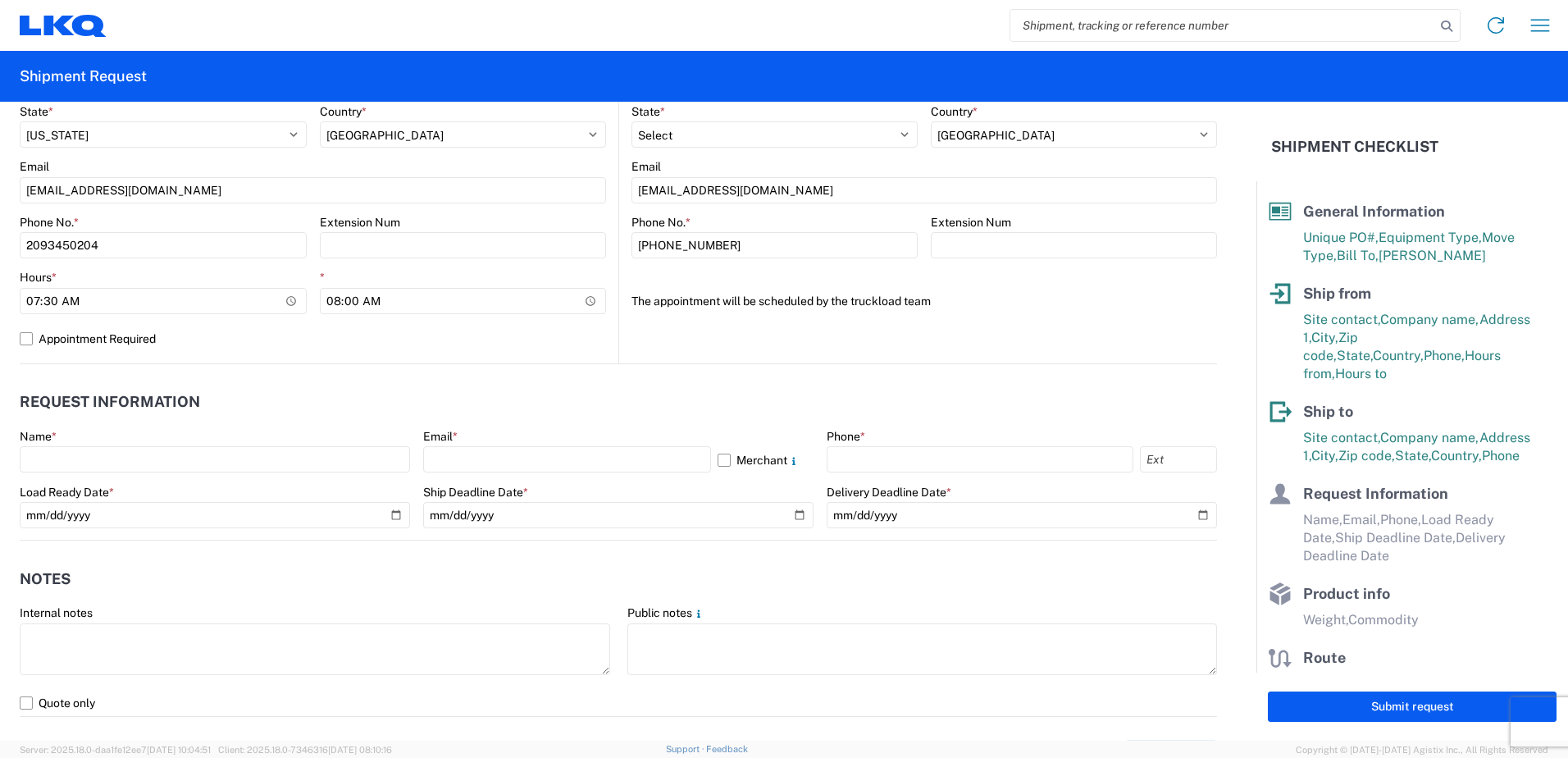
scroll to position [656, 0]
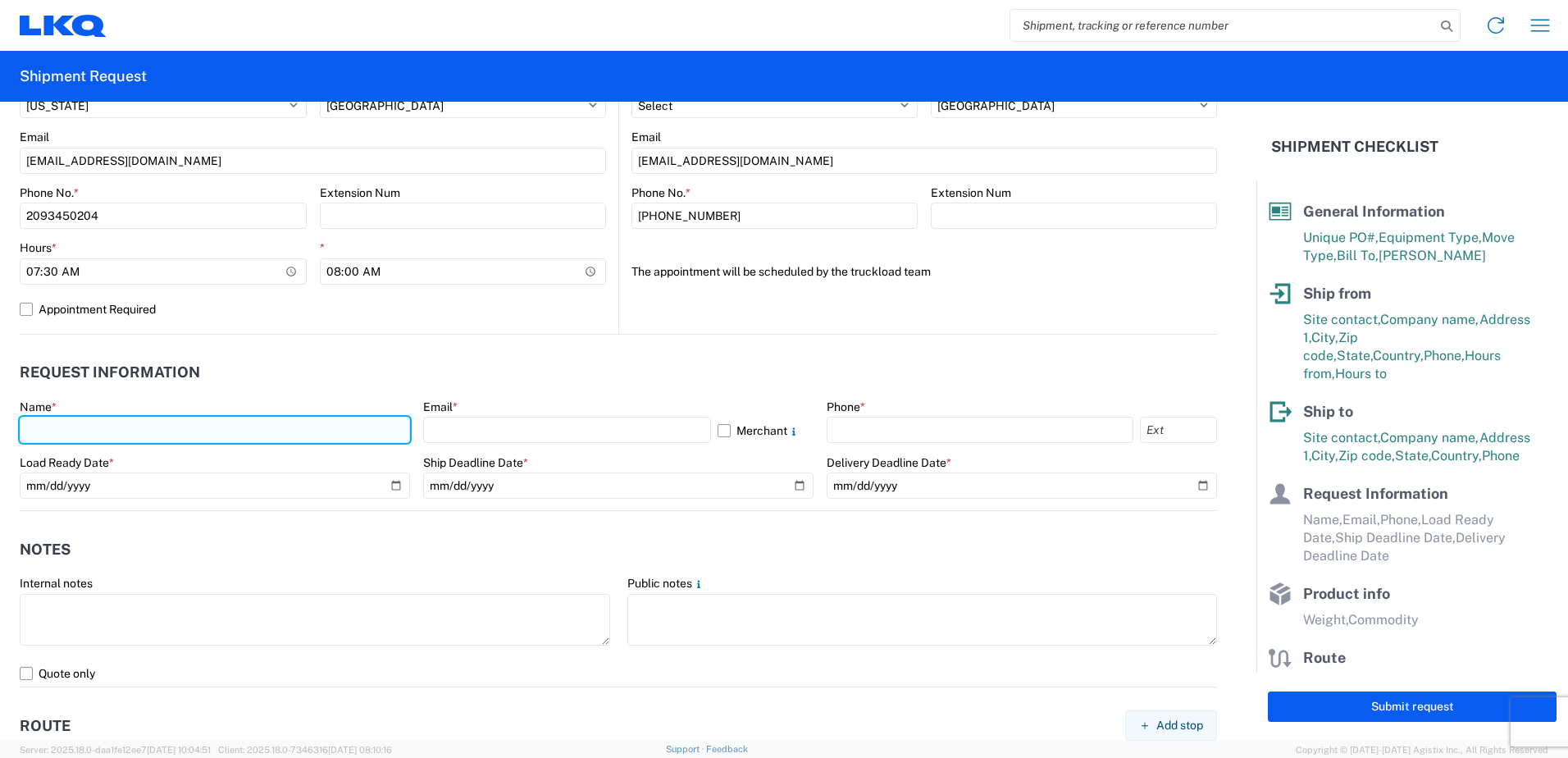
click at [227, 426] on input "text" at bounding box center [214, 429] width 390 height 26
type input "[PERSON_NAME]"
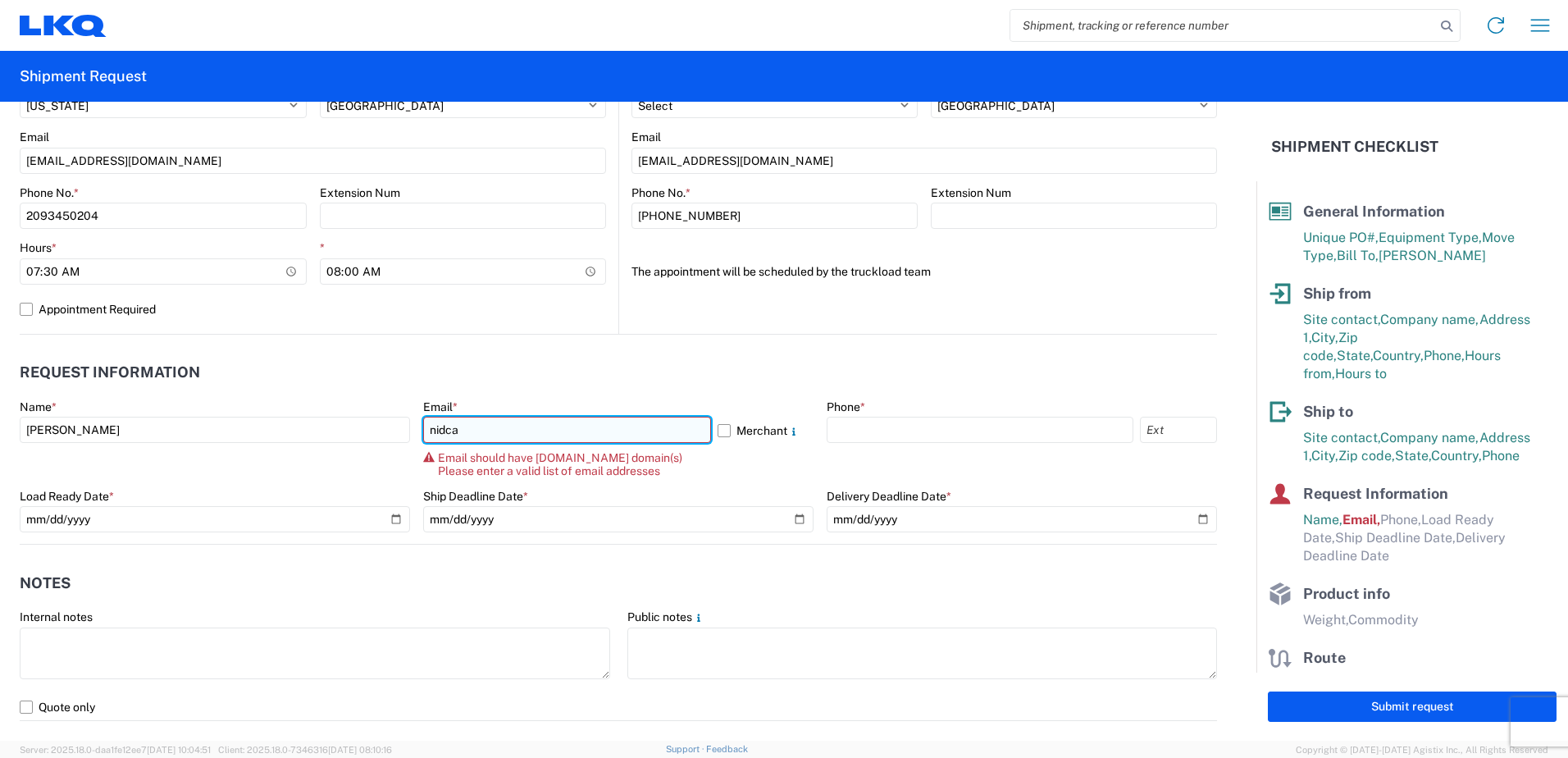
click at [519, 435] on input "nidca" at bounding box center [567, 429] width 288 height 26
type input "[EMAIL_ADDRESS][DOMAIN_NAME]"
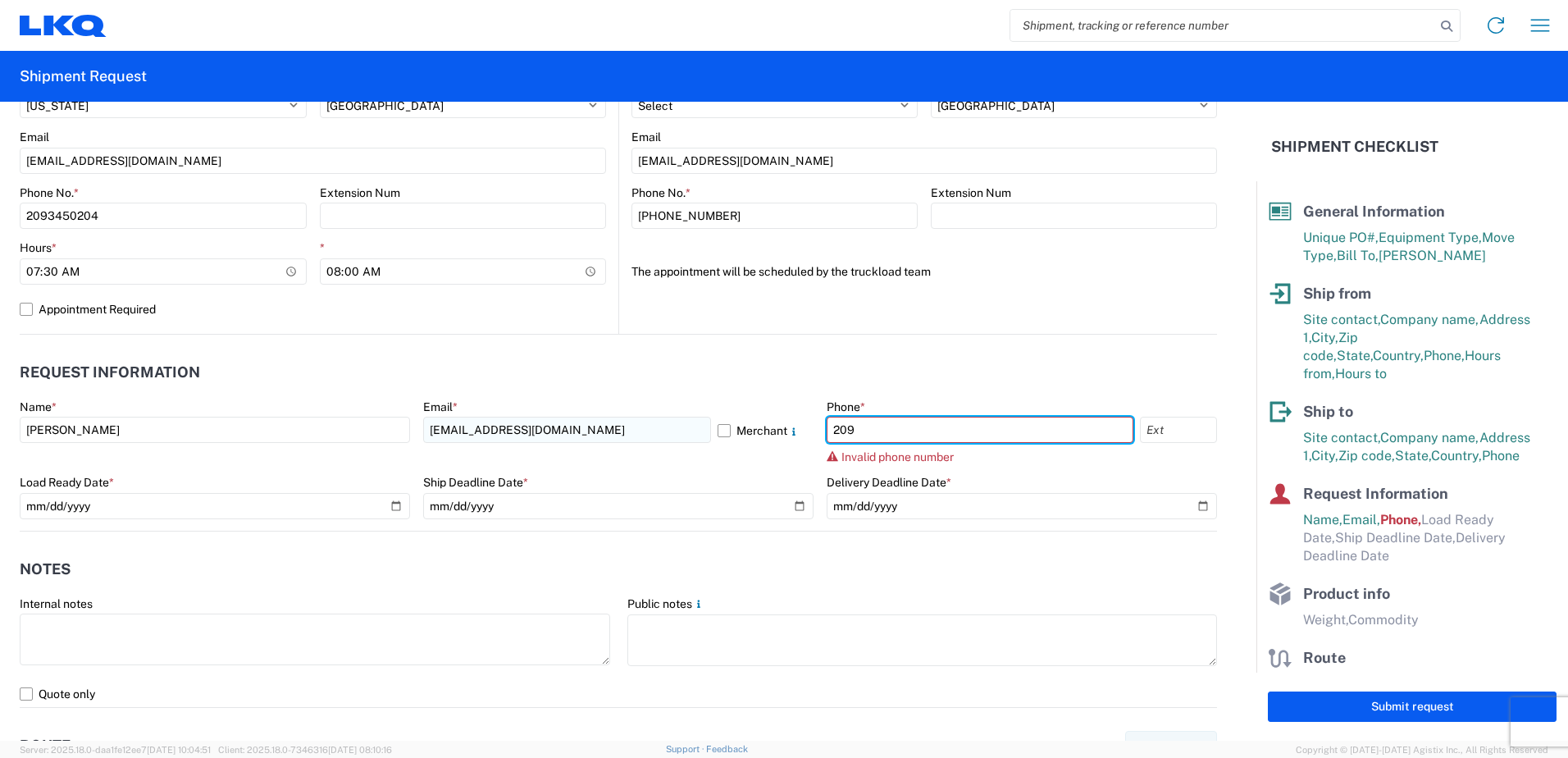
type input "2093450204"
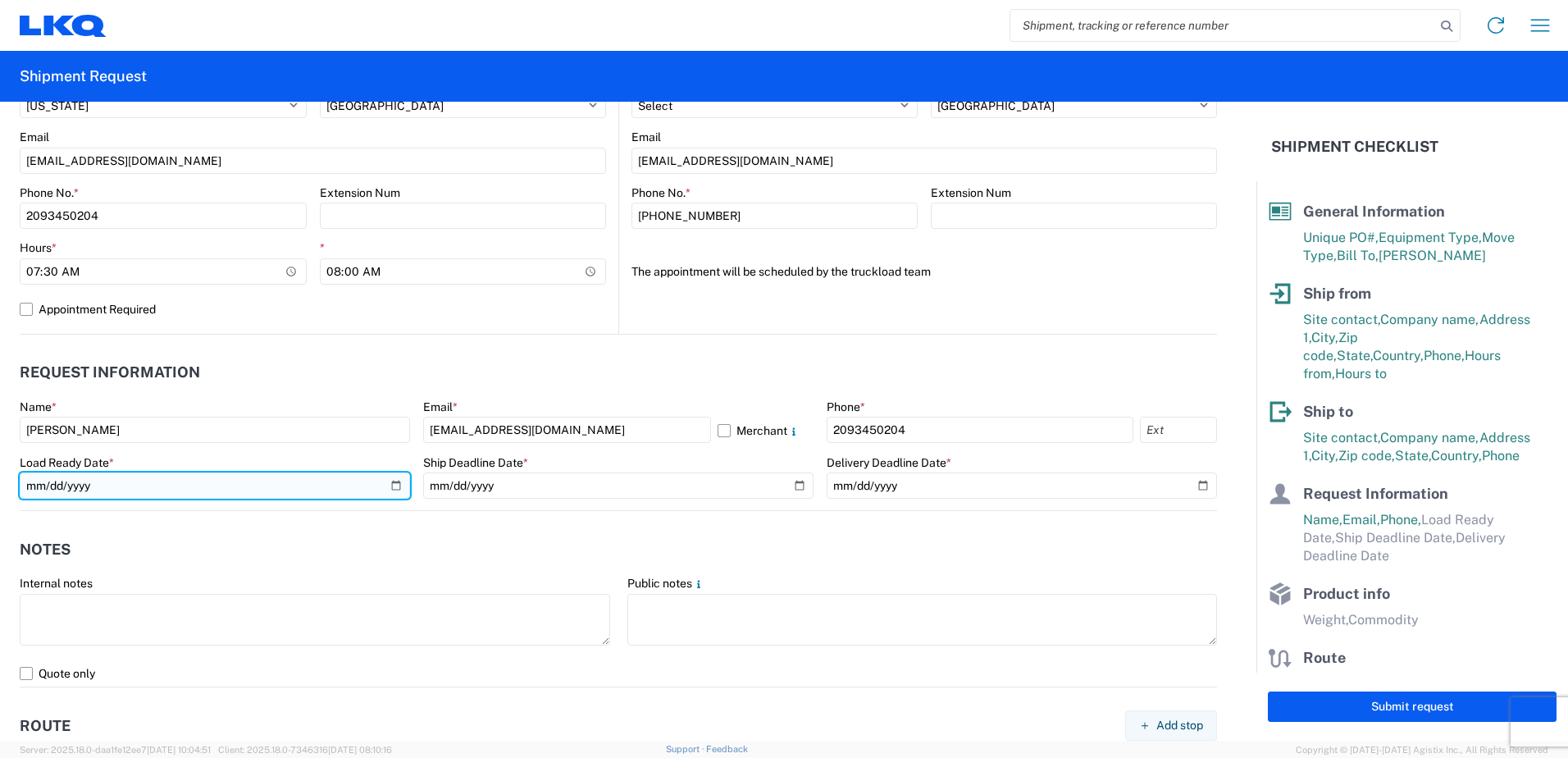
click at [396, 484] on input "date" at bounding box center [214, 486] width 390 height 26
type input "[DATE]"
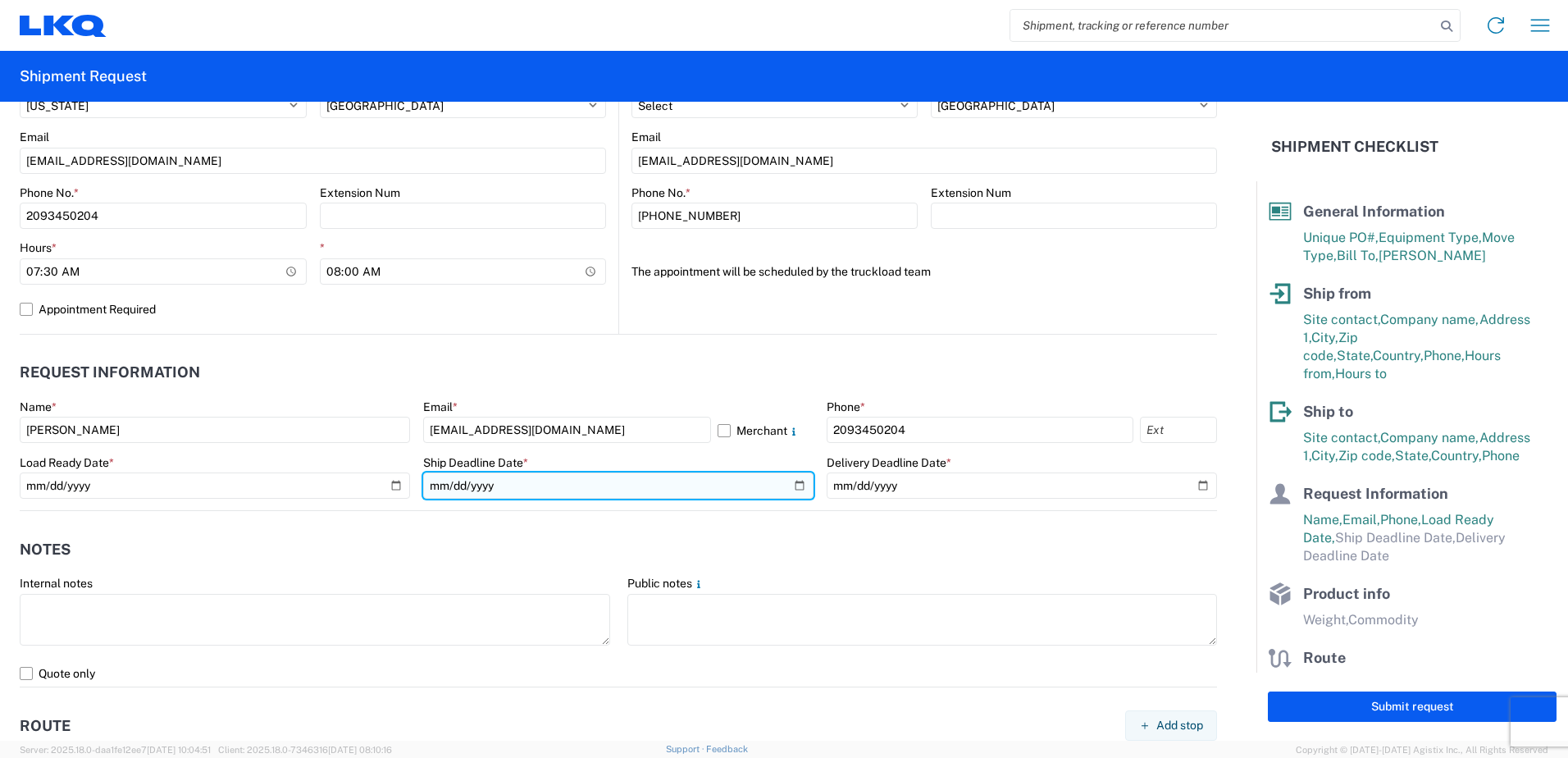
click at [792, 485] on input "date" at bounding box center [618, 486] width 390 height 26
type input "[DATE]"
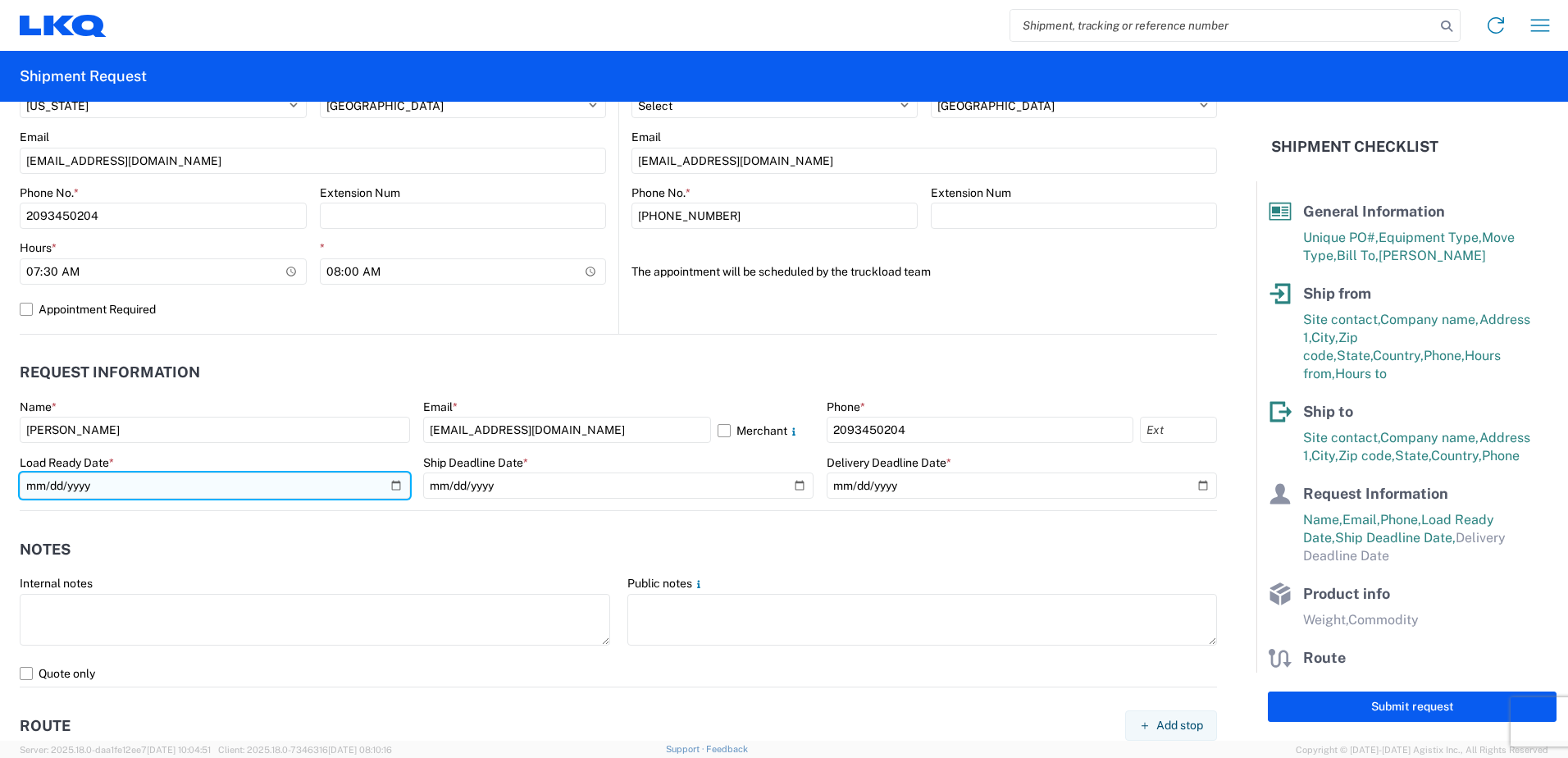
click at [387, 484] on input "[DATE]" at bounding box center [214, 486] width 390 height 26
type input "[DATE]"
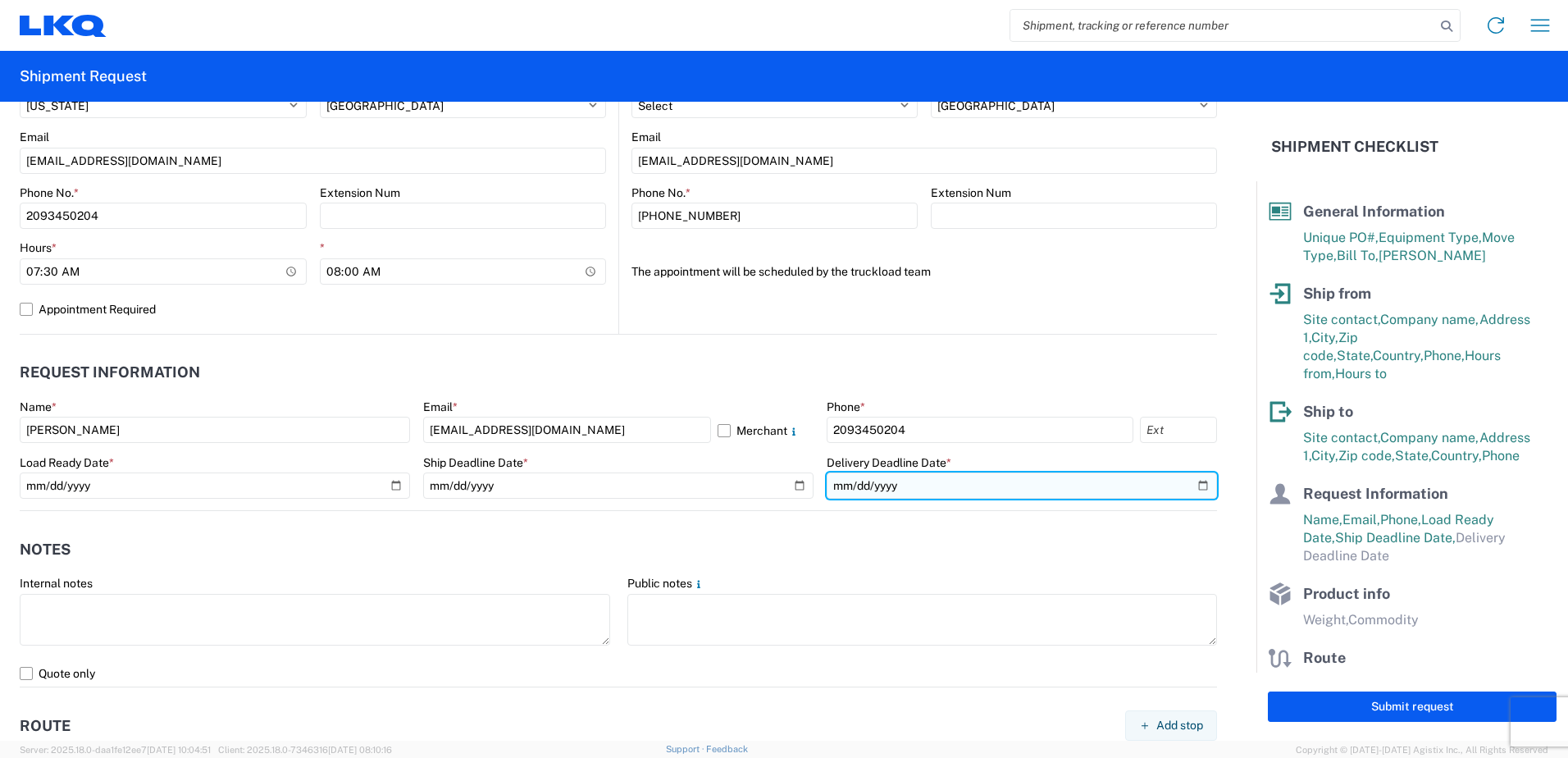
click at [1187, 486] on input "date" at bounding box center [1021, 486] width 390 height 26
type input "[DATE]"
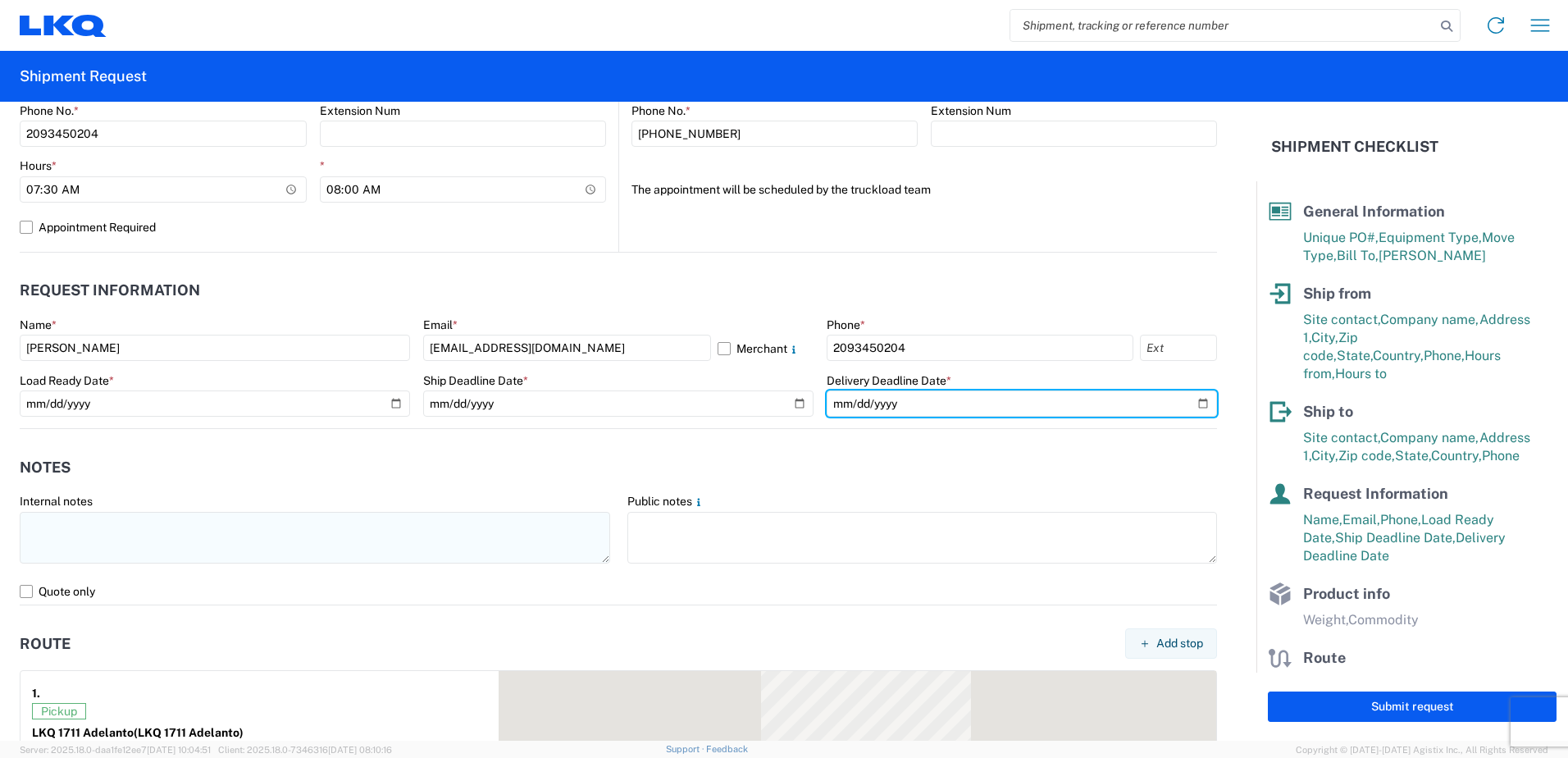
scroll to position [820, 0]
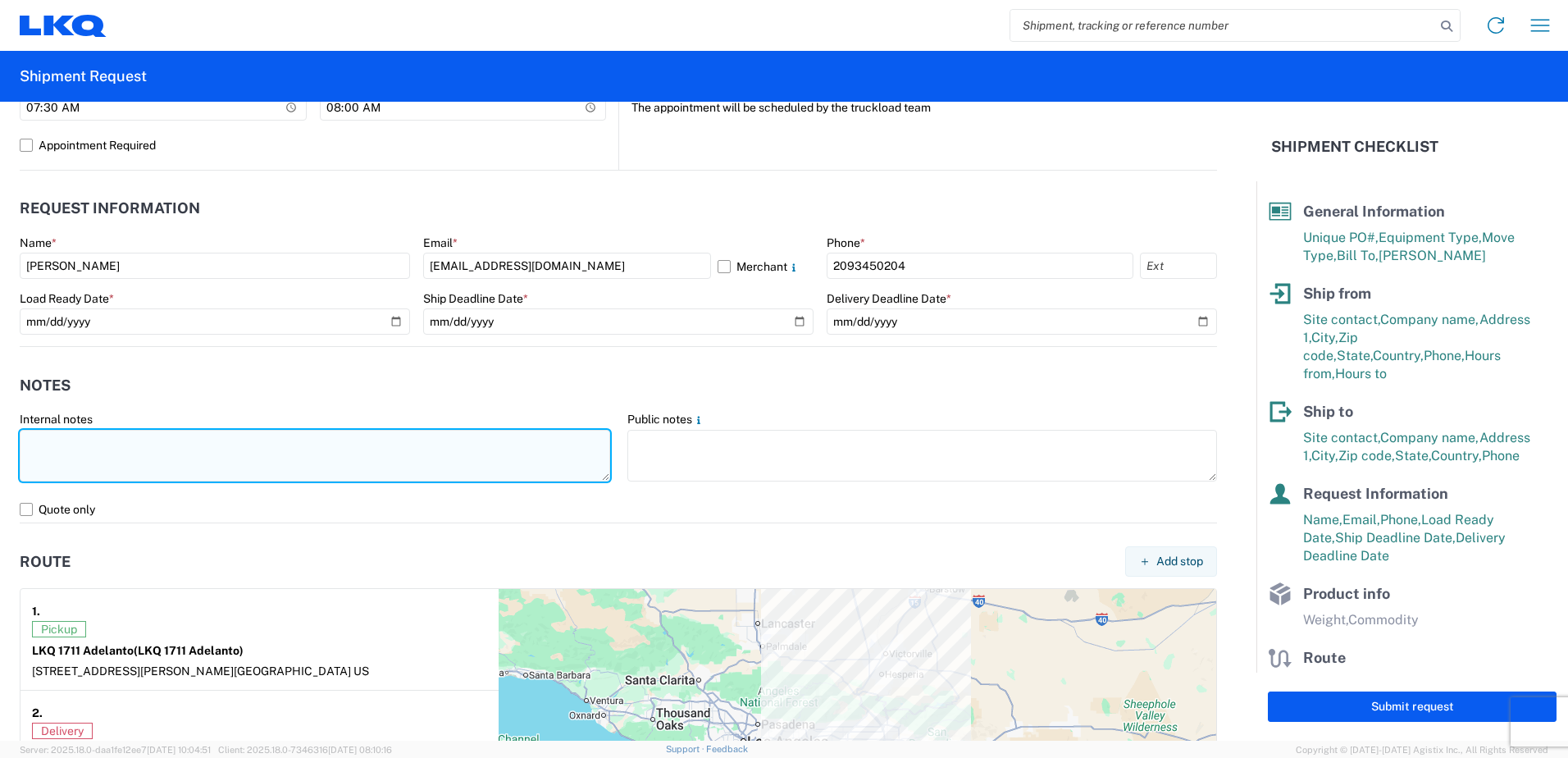
click at [267, 456] on textarea at bounding box center [314, 455] width 590 height 52
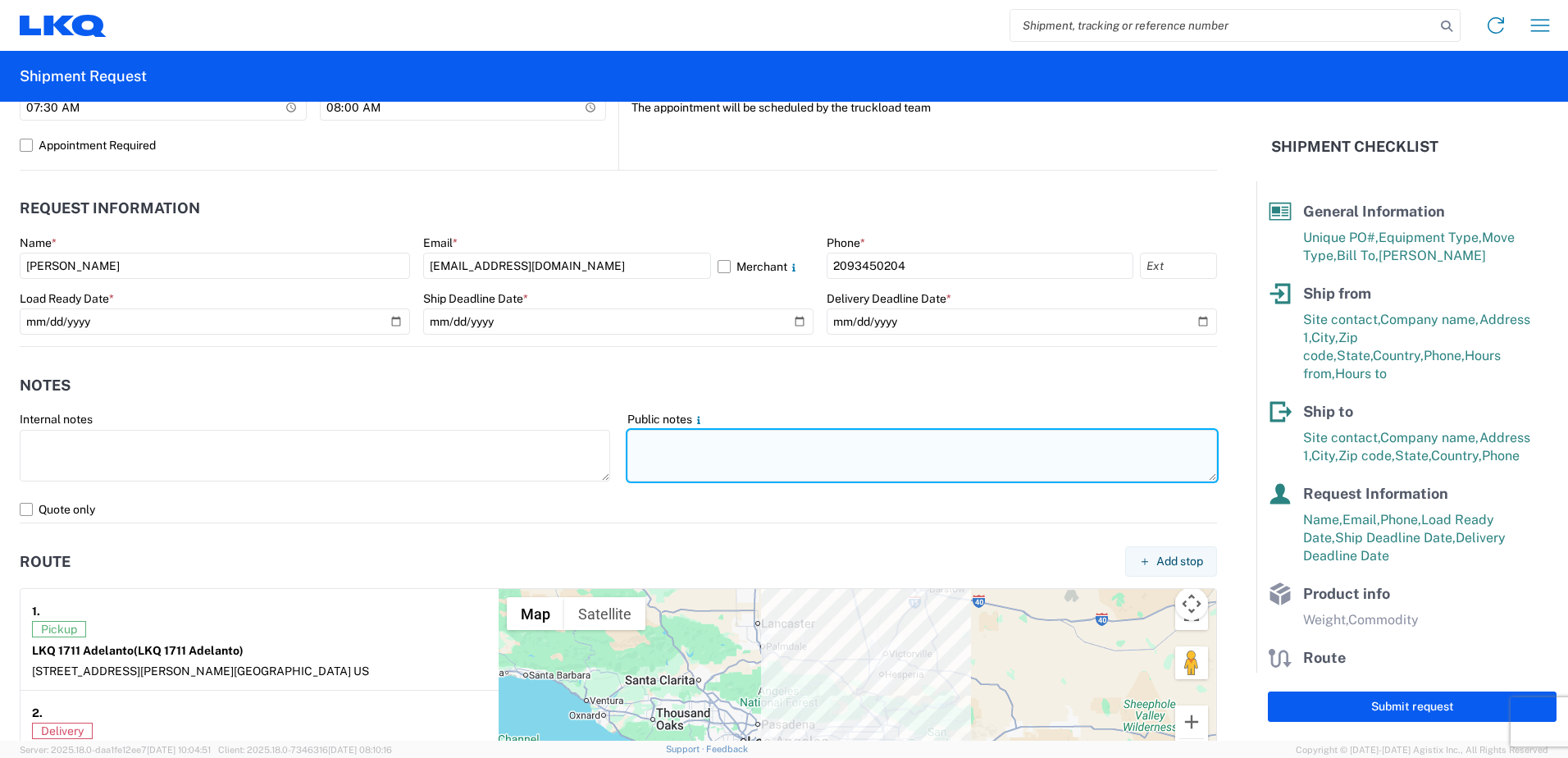
click at [672, 468] on textarea at bounding box center [922, 455] width 590 height 52
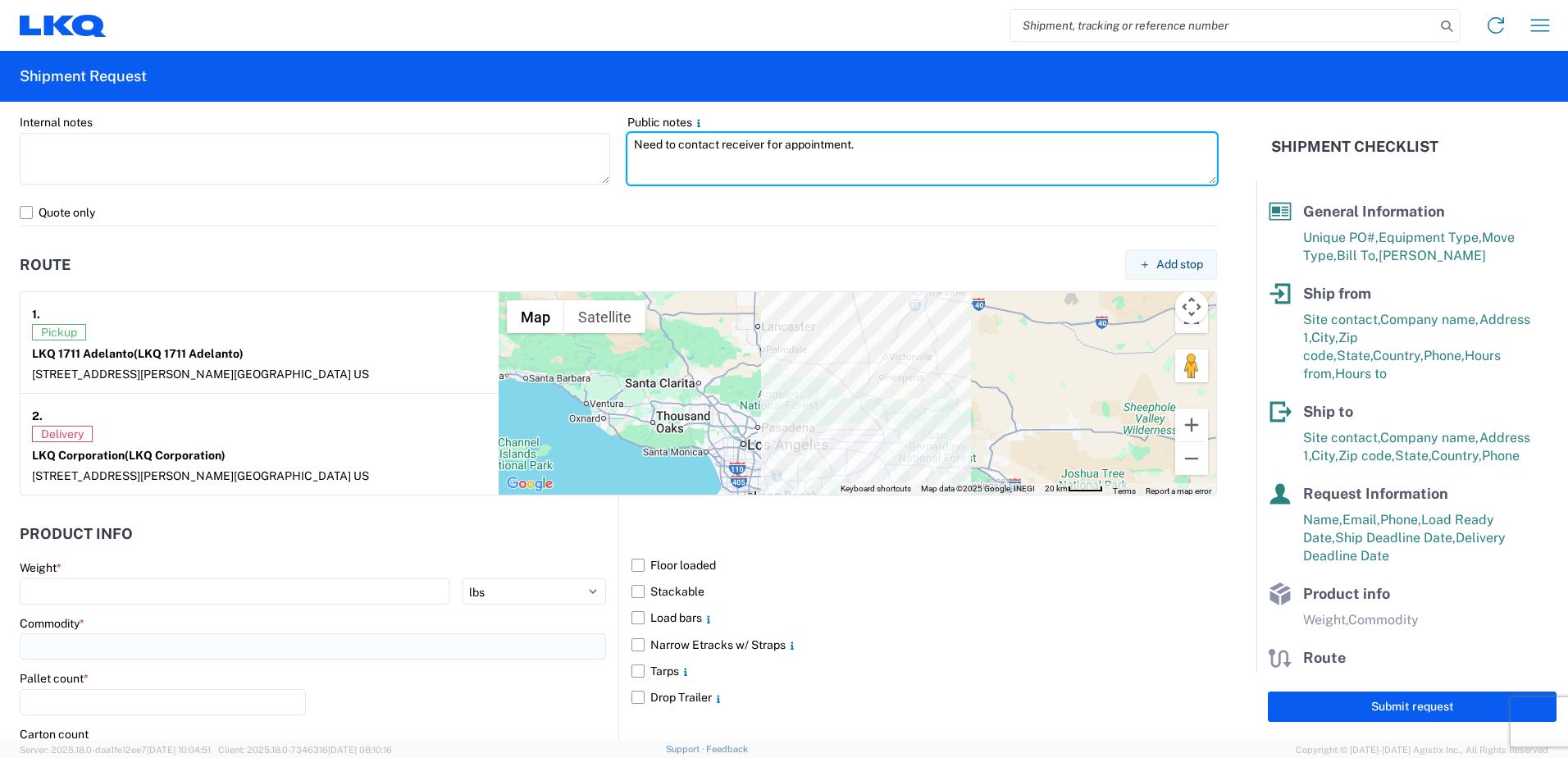
scroll to position [1313, 0]
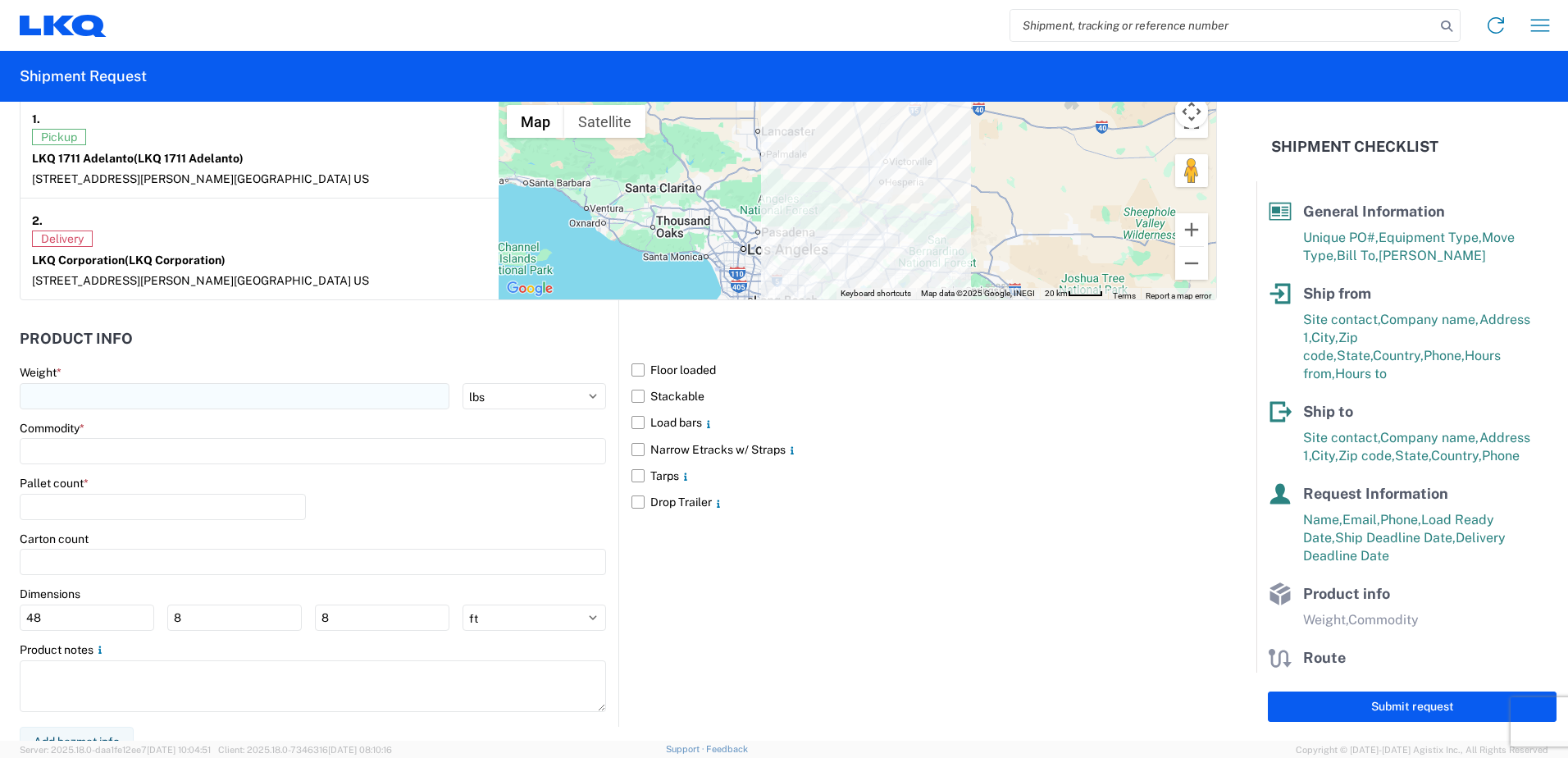
type textarea "Need to contact receiver for appointment."
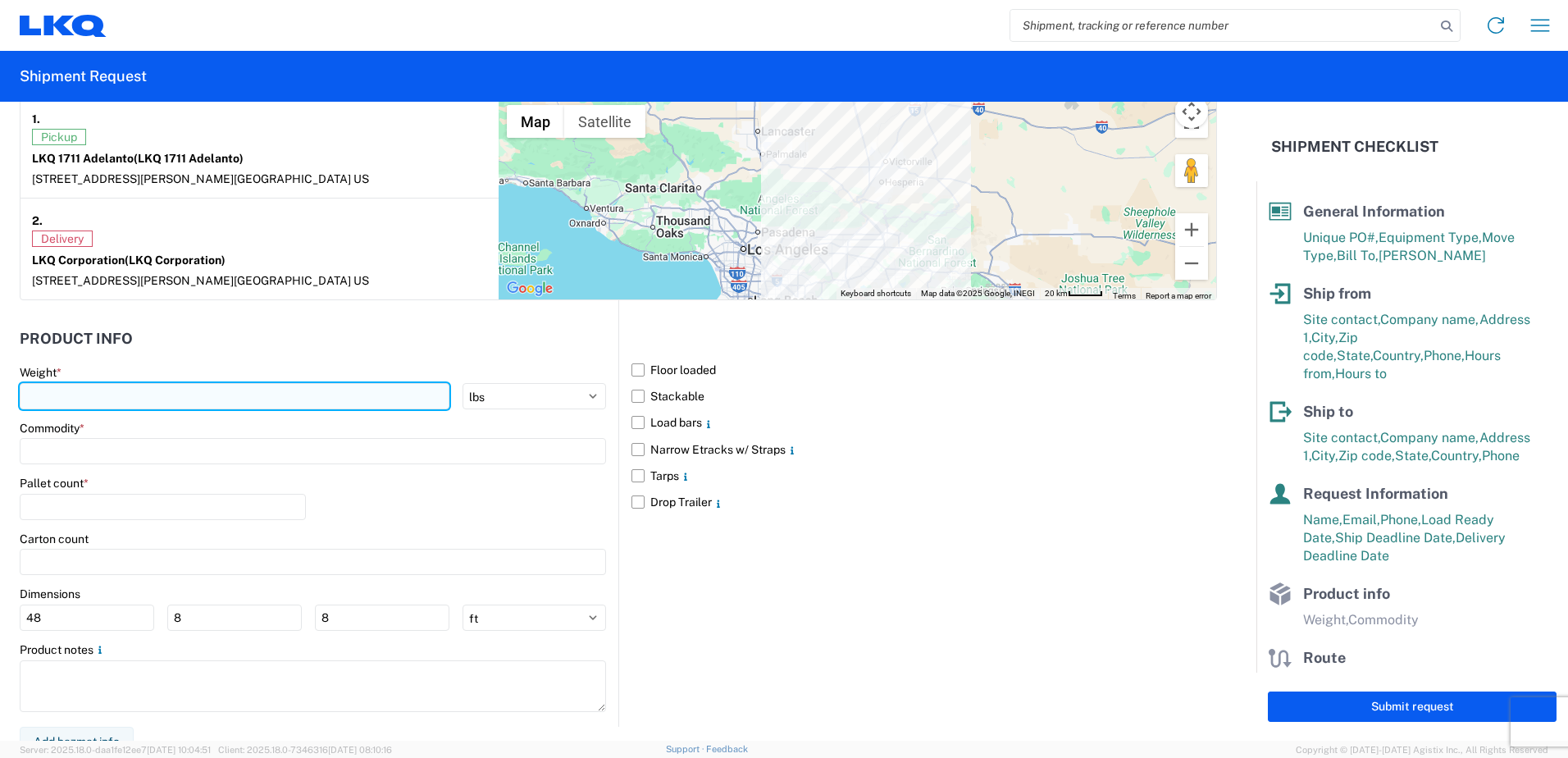
click at [274, 398] on input "number" at bounding box center [234, 396] width 430 height 26
type input "40000"
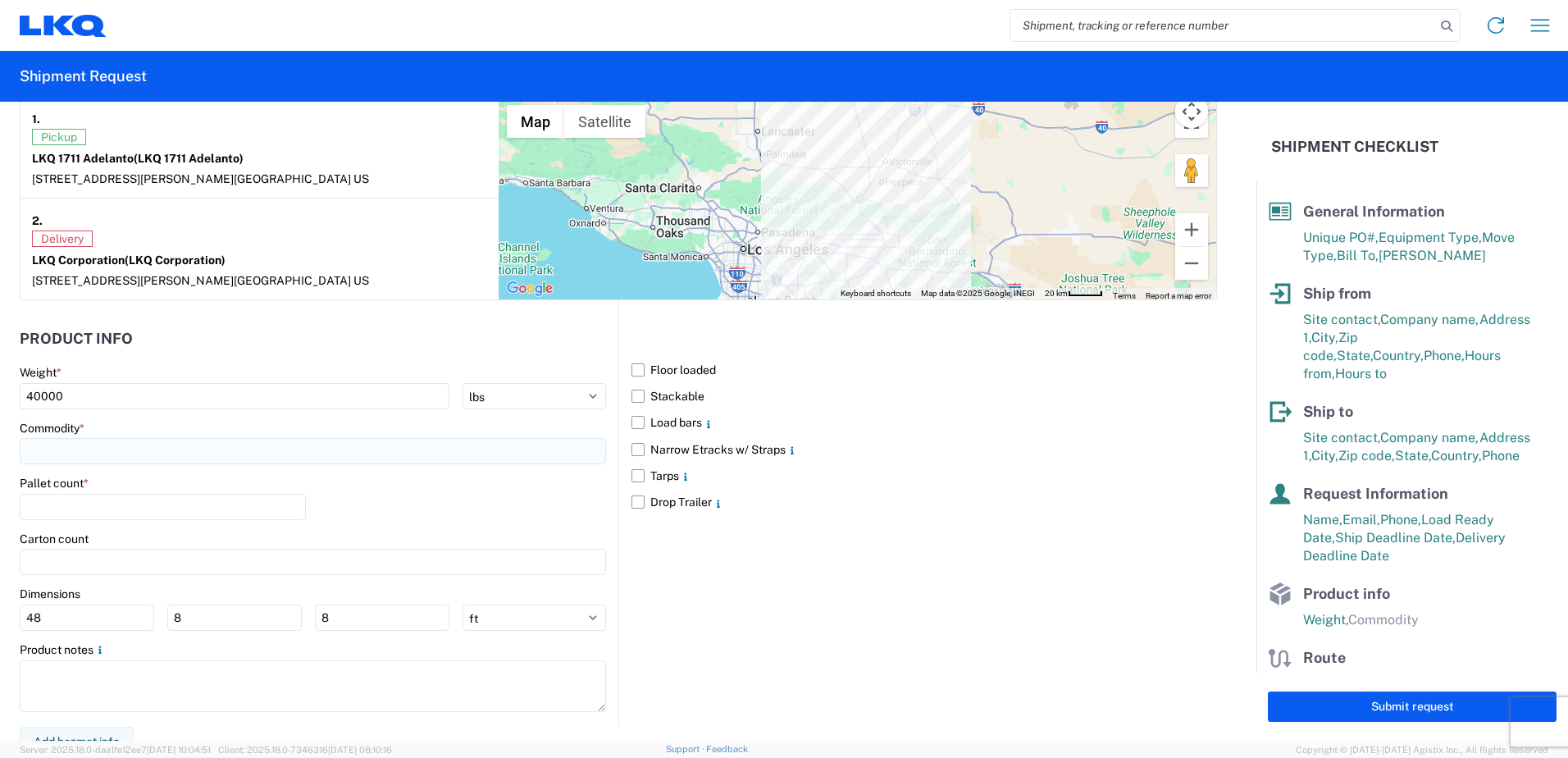
click at [265, 457] on input at bounding box center [312, 451] width 587 height 26
click at [283, 454] on input at bounding box center [312, 451] width 587 height 26
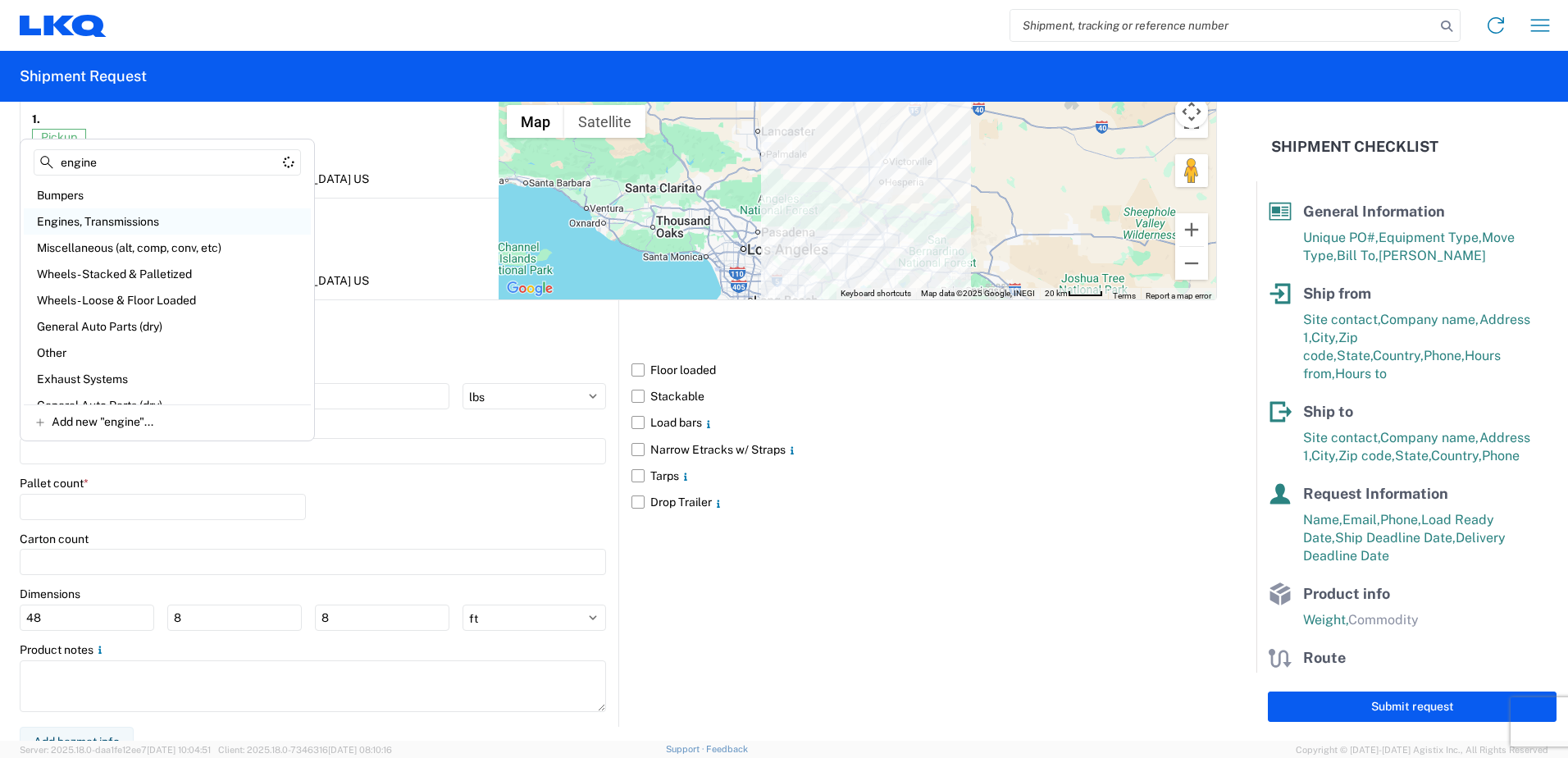
type input "engine"
click at [175, 212] on div "Engines, Transmissions" at bounding box center [166, 221] width 287 height 26
type input "Engines, Transmissions"
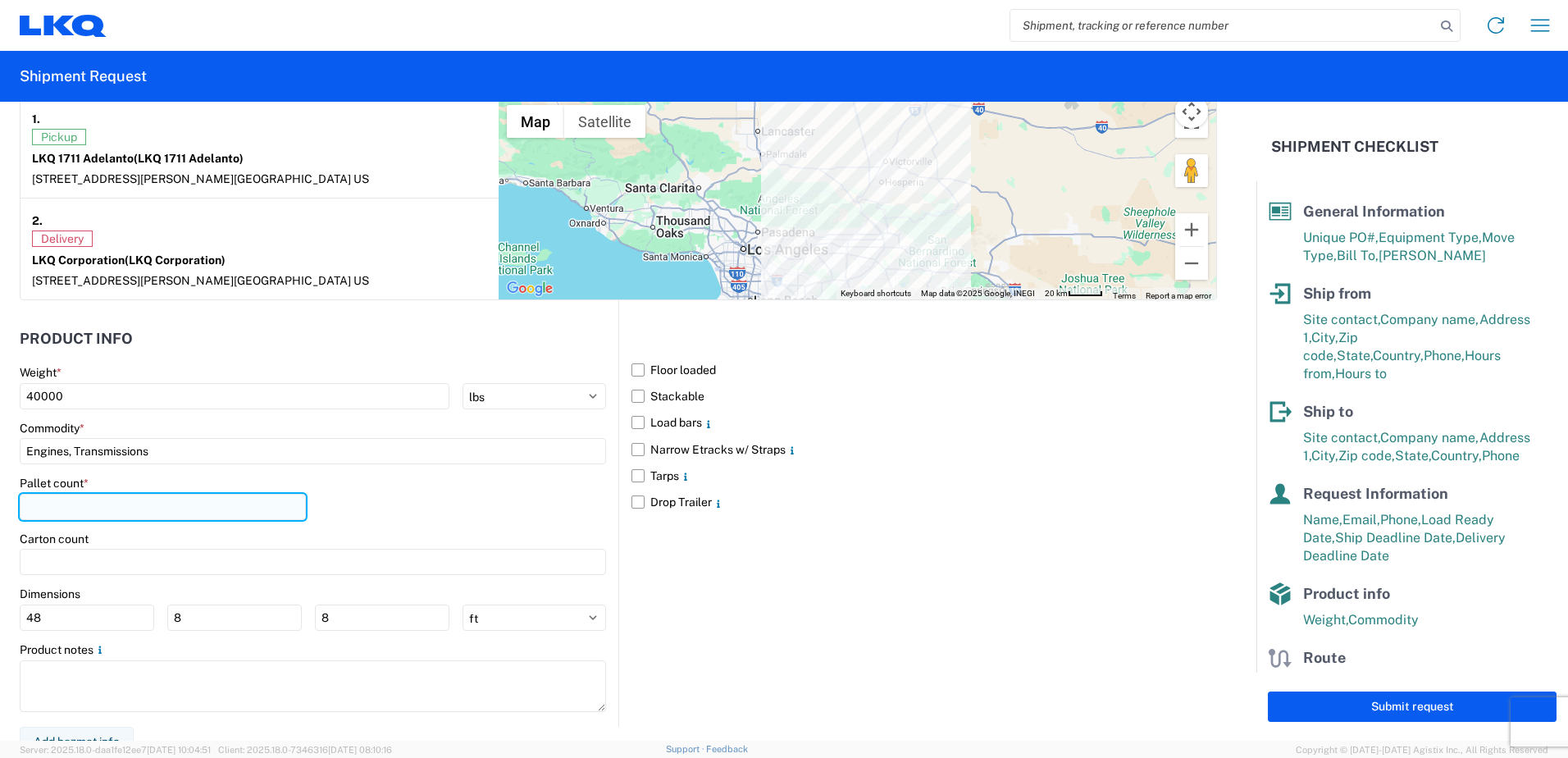
click at [245, 510] on input "number" at bounding box center [162, 507] width 286 height 26
type input "22"
click at [393, 510] on div "Pallet count * 22" at bounding box center [312, 503] width 587 height 55
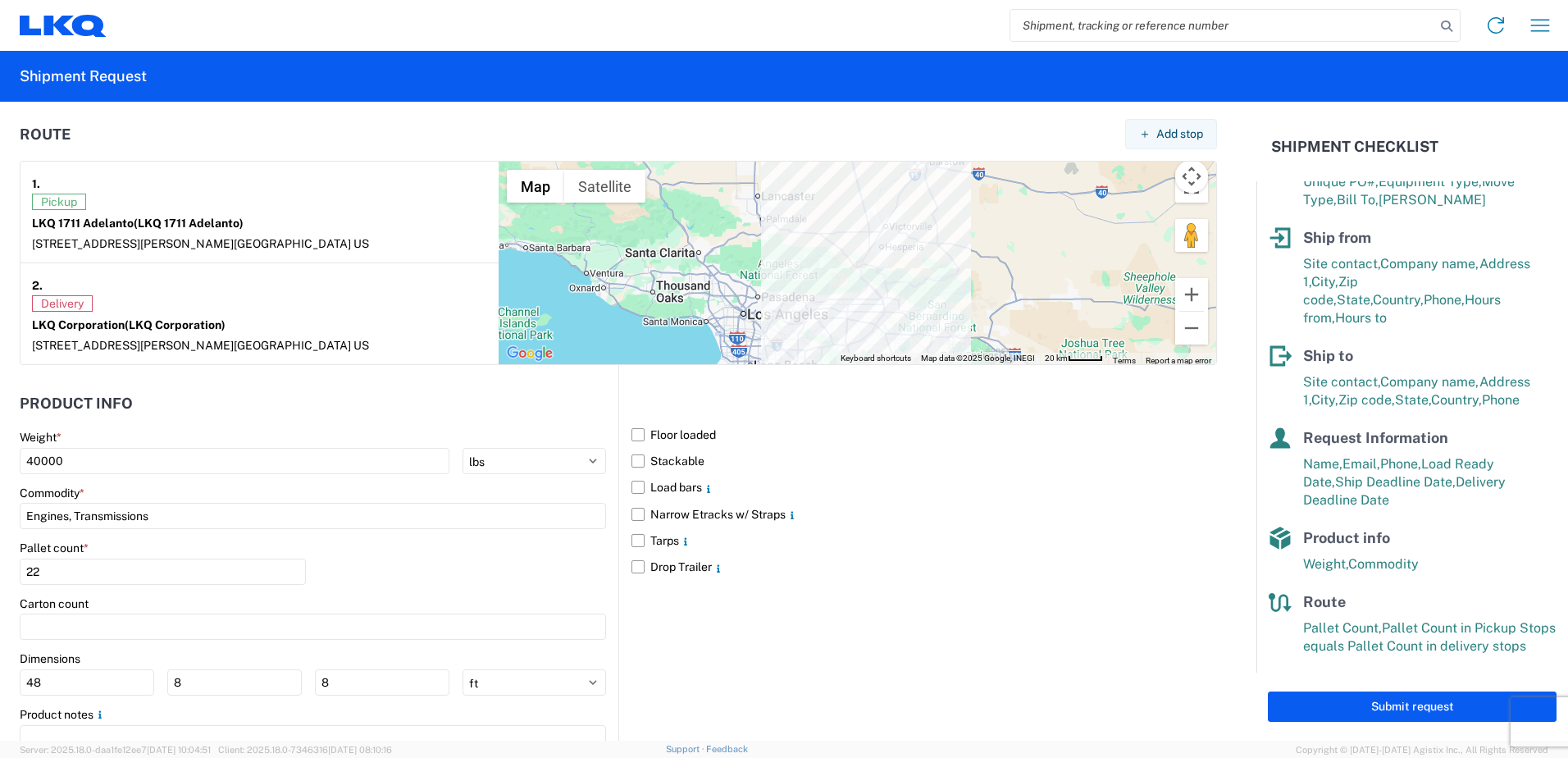
scroll to position [1329, 0]
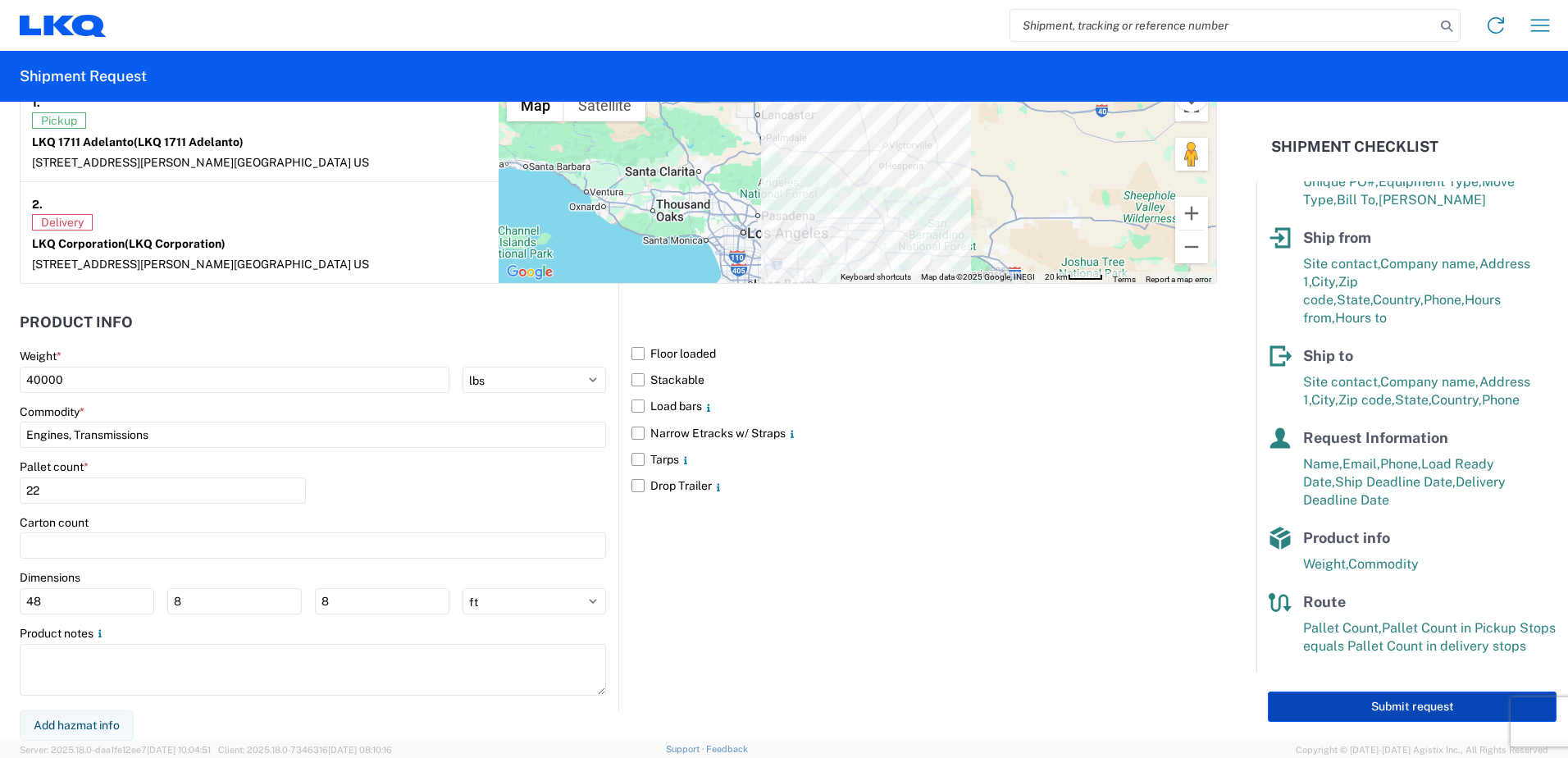
click at [1397, 706] on button "Submit request" at bounding box center [1411, 706] width 289 height 30
select select "US"
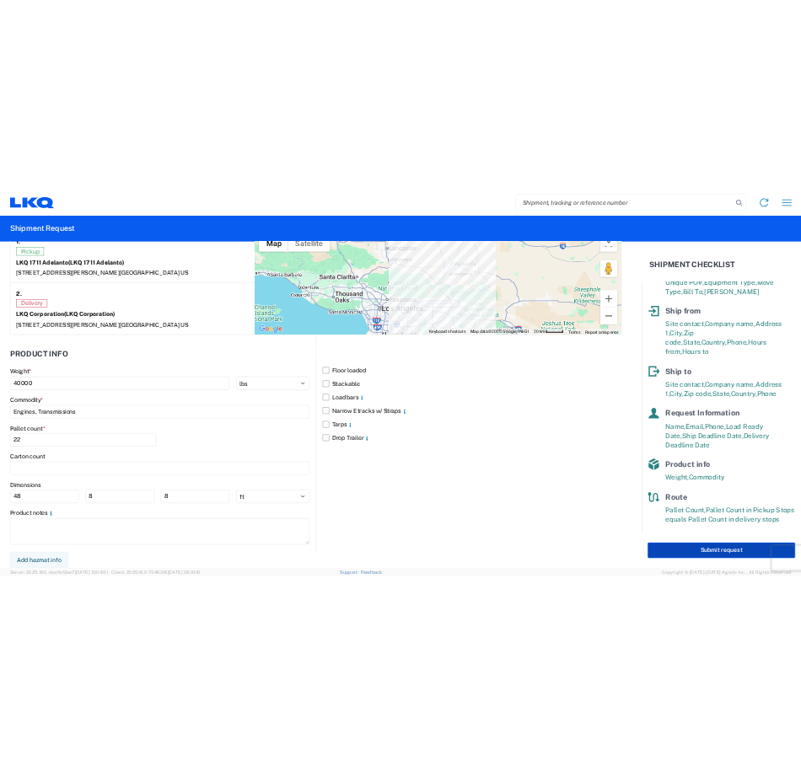
scroll to position [1365, 0]
